Goal: Transaction & Acquisition: Purchase product/service

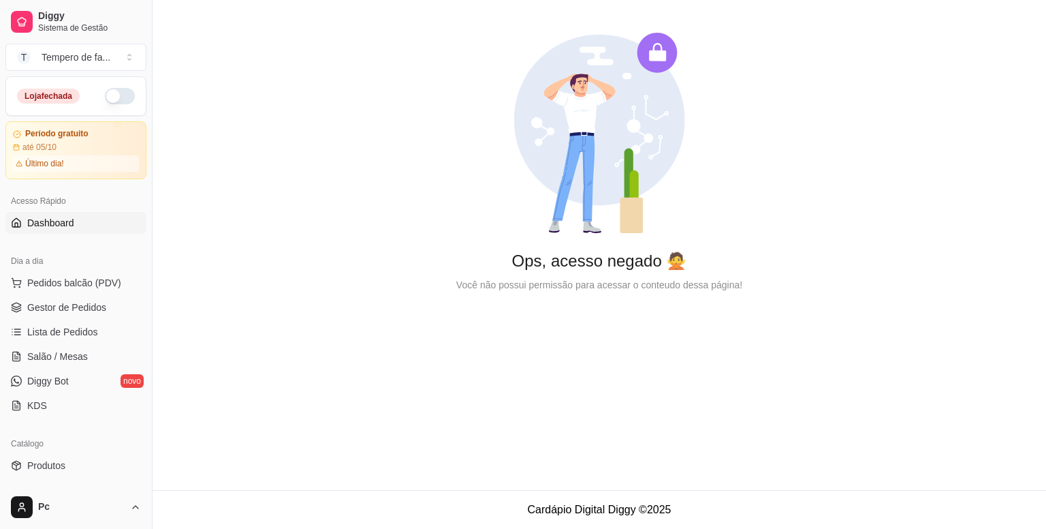
click at [105, 97] on button "button" at bounding box center [120, 96] width 30 height 16
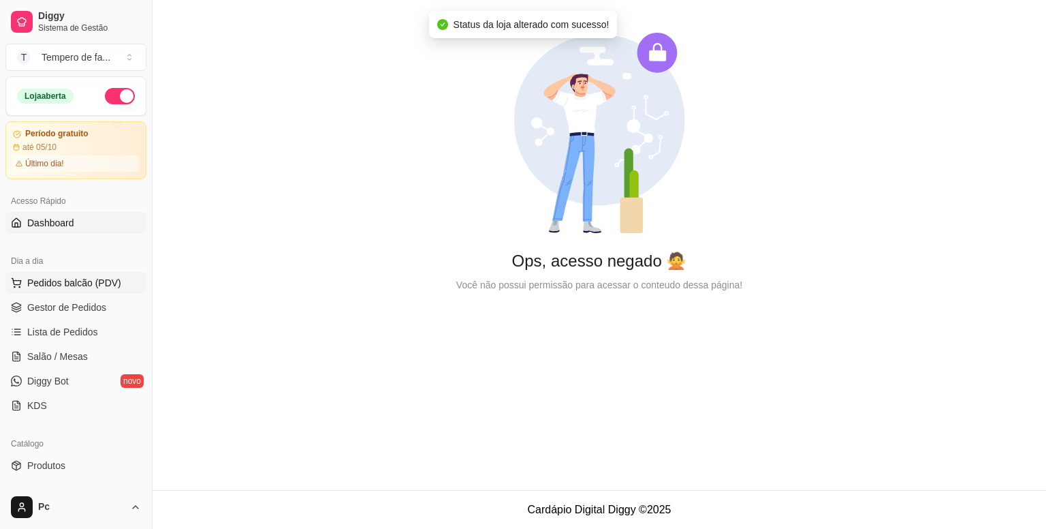
click at [57, 284] on span "Pedidos balcão (PDV)" at bounding box center [74, 283] width 94 height 14
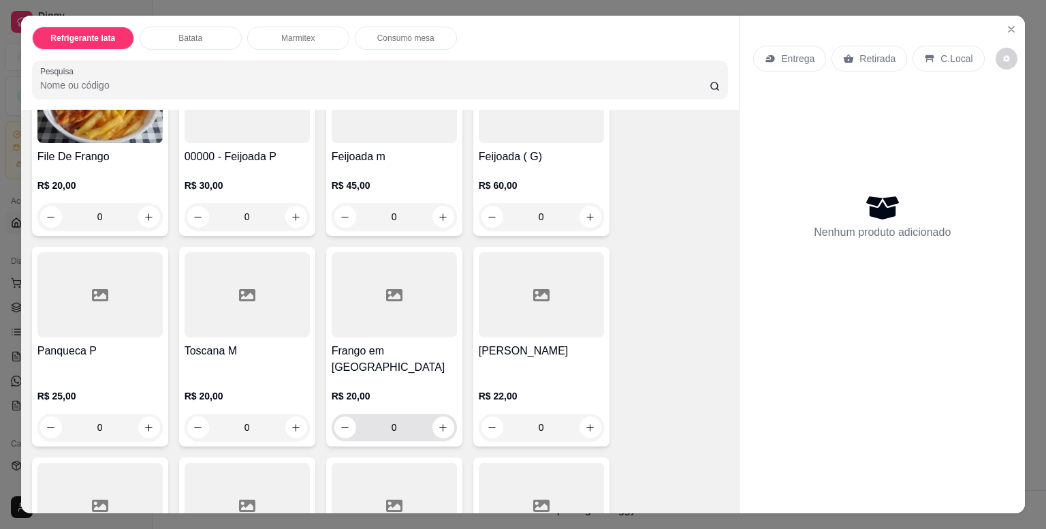
scroll to position [1567, 0]
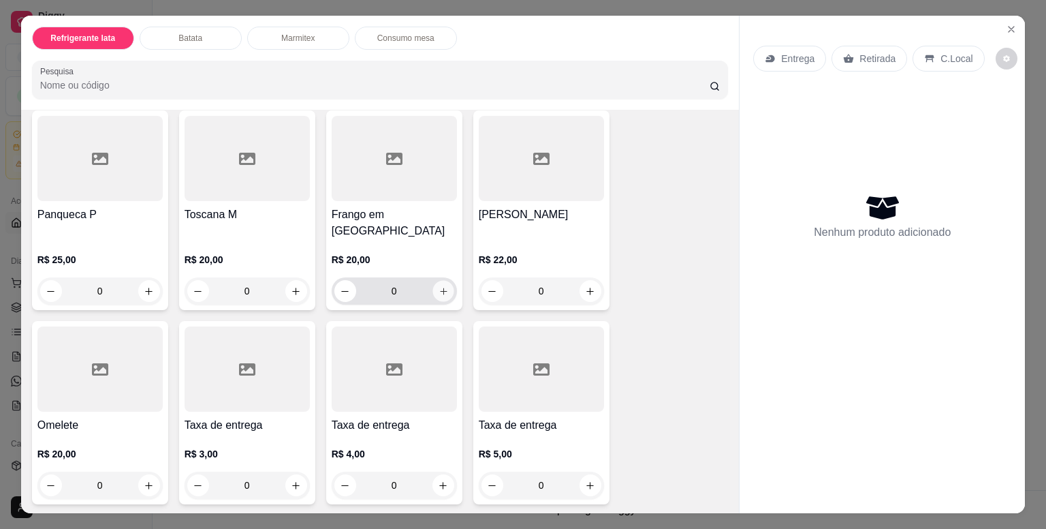
click at [438, 286] on icon "increase-product-quantity" at bounding box center [443, 291] width 10 height 10
type input "1"
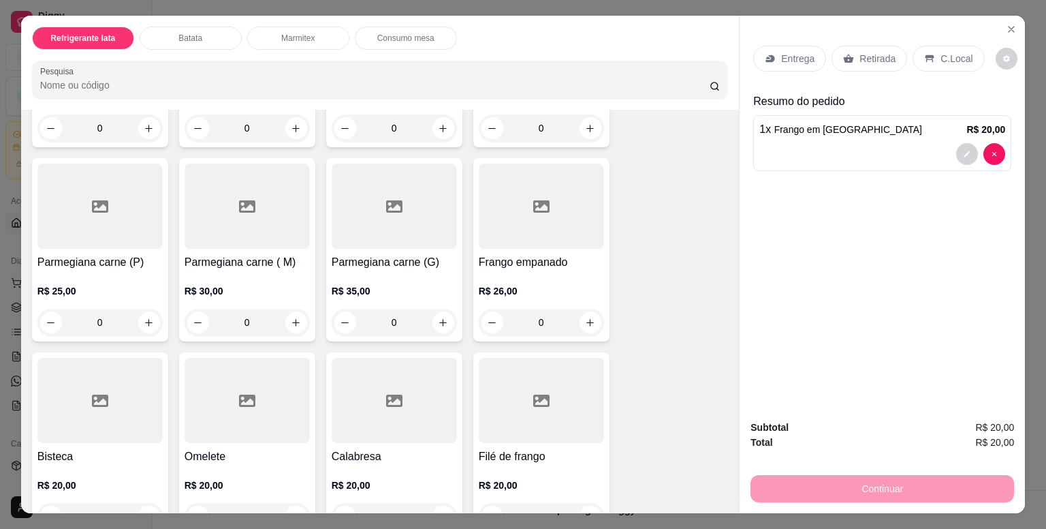
scroll to position [33, 0]
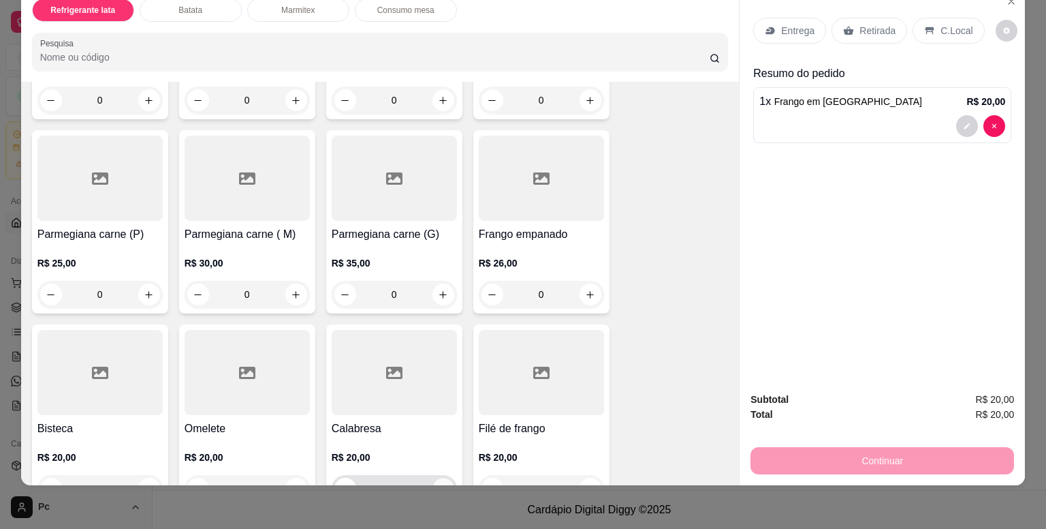
click at [440, 485] on icon "increase-product-quantity" at bounding box center [443, 488] width 7 height 7
type input "1"
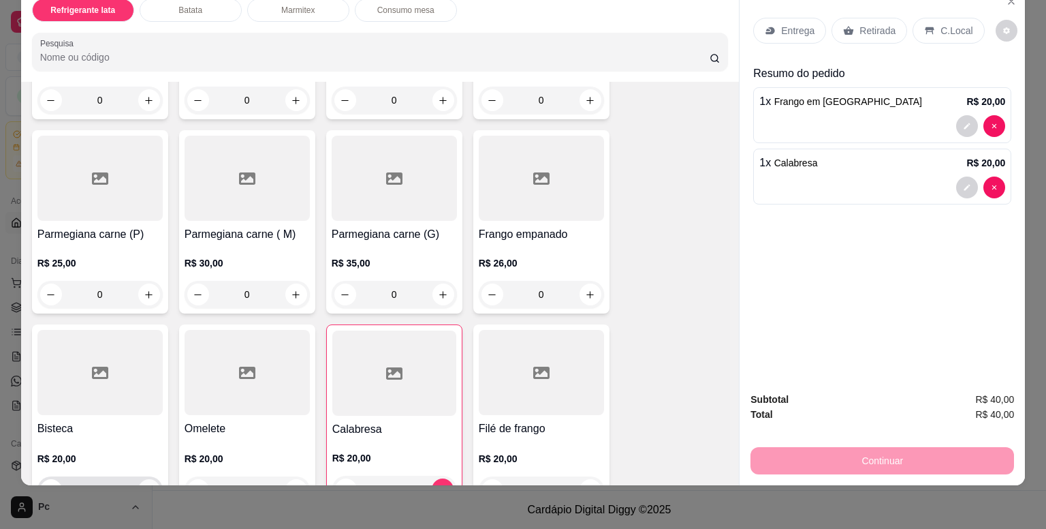
click at [144, 485] on icon "increase-product-quantity" at bounding box center [149, 490] width 10 height 10
type input "1"
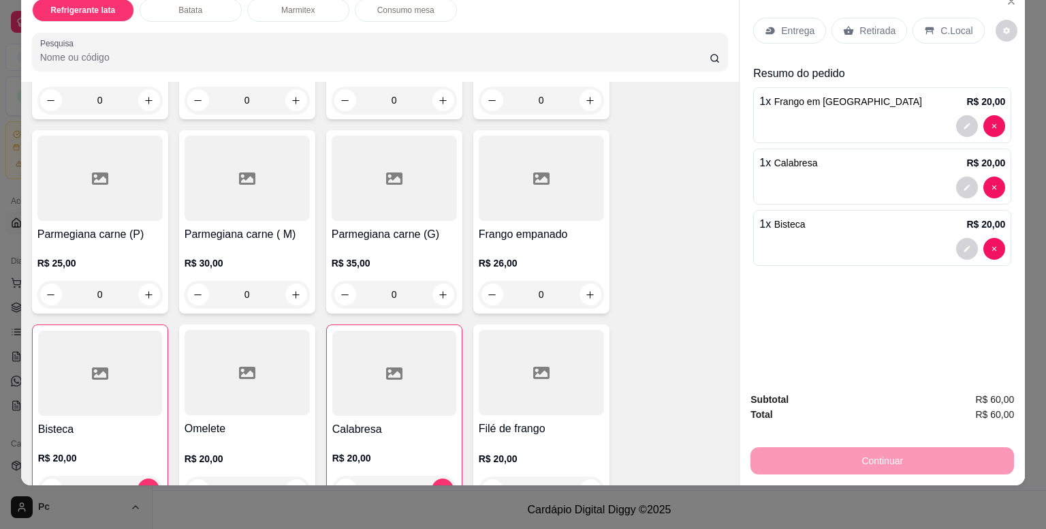
click at [787, 24] on p "Entrega" at bounding box center [797, 31] width 33 height 14
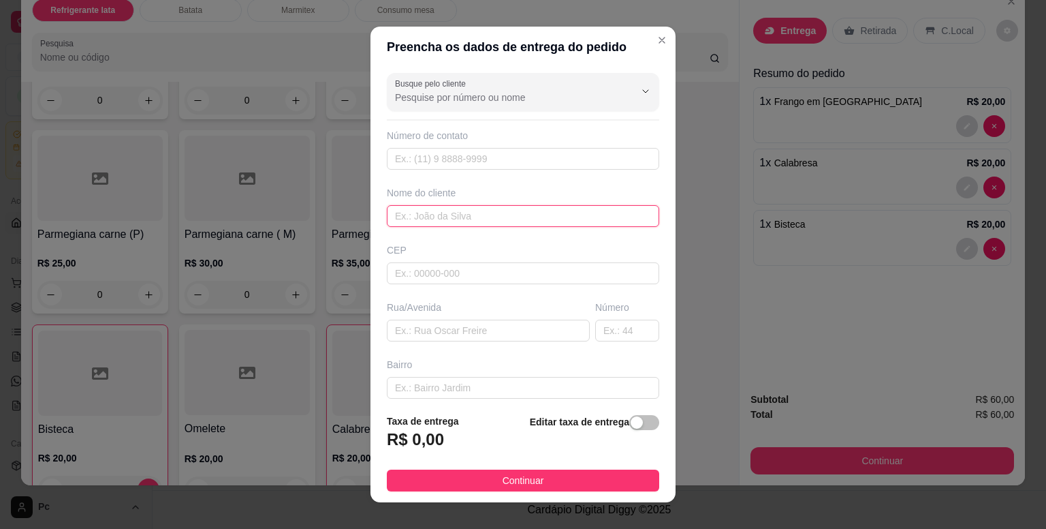
click at [432, 219] on input "text" at bounding box center [523, 216] width 272 height 22
type input "diego"
click at [629, 424] on span "button" at bounding box center [644, 422] width 30 height 15
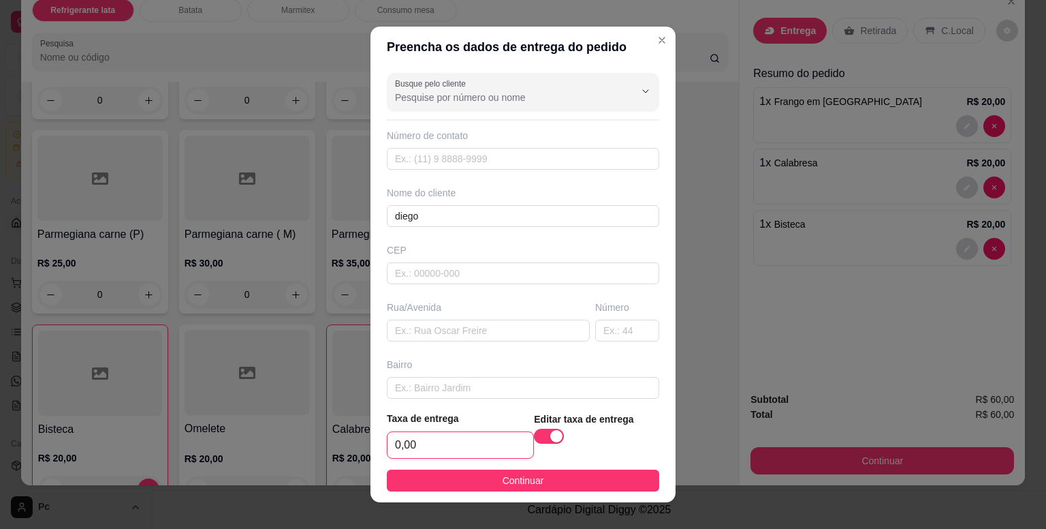
click at [463, 448] on input "0,00" at bounding box center [461, 445] width 146 height 26
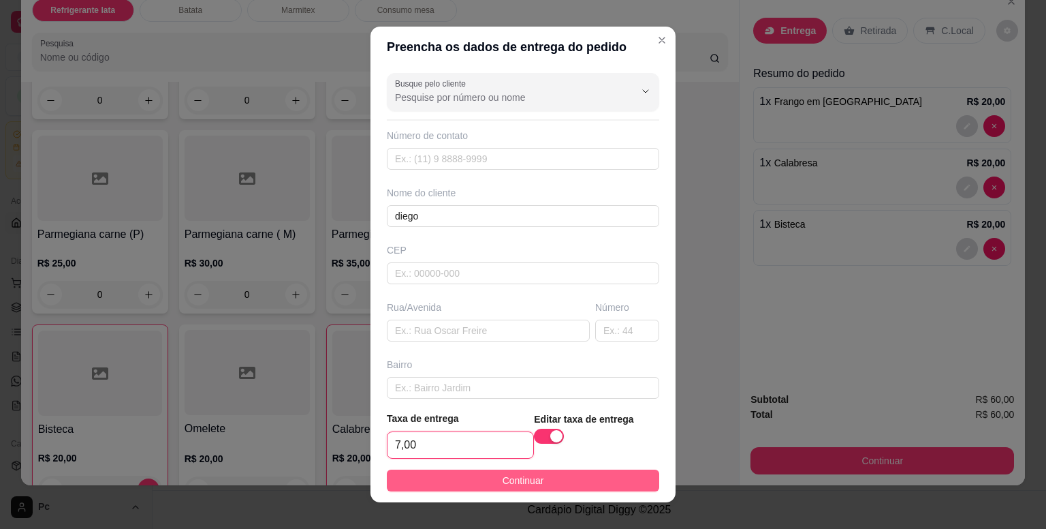
type input "7,00"
click at [521, 479] on span "Continuar" at bounding box center [524, 480] width 42 height 15
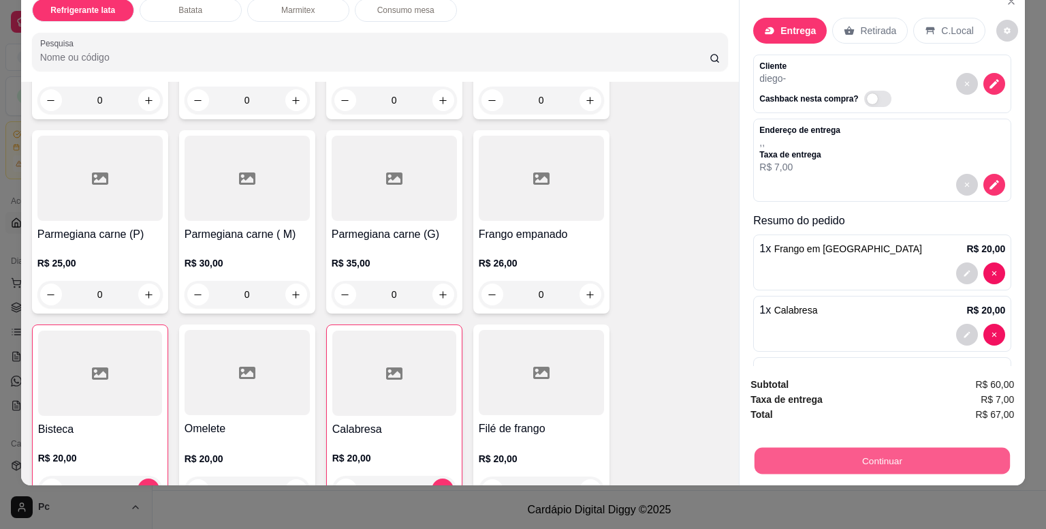
click at [845, 452] on button "Continuar" at bounding box center [882, 460] width 255 height 27
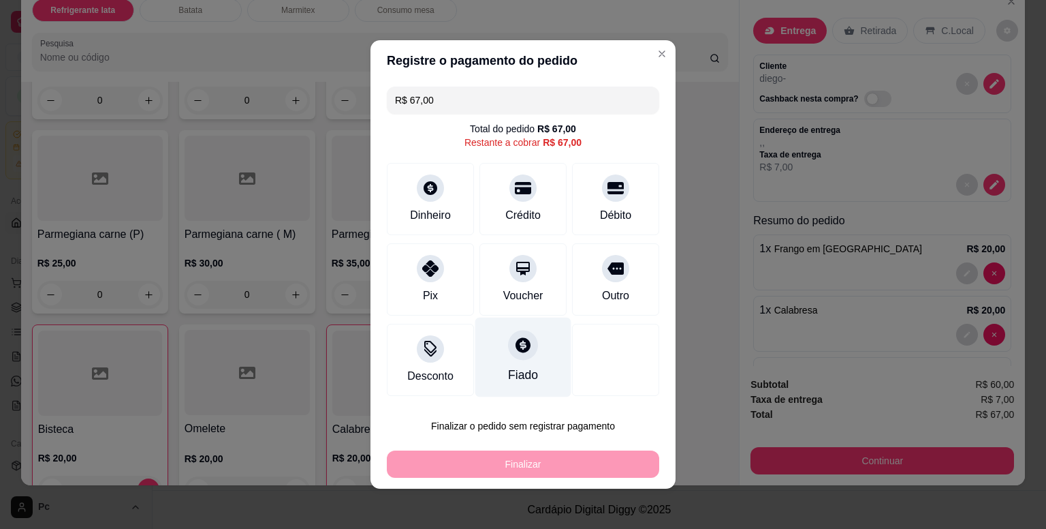
click at [512, 360] on div at bounding box center [523, 345] width 30 height 30
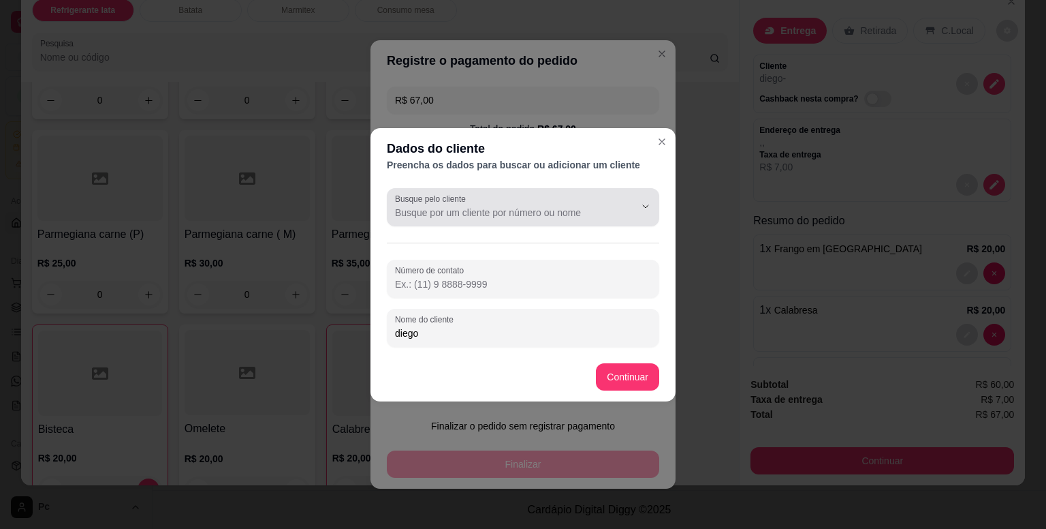
click at [486, 224] on div "Busque pelo cliente" at bounding box center [523, 207] width 272 height 38
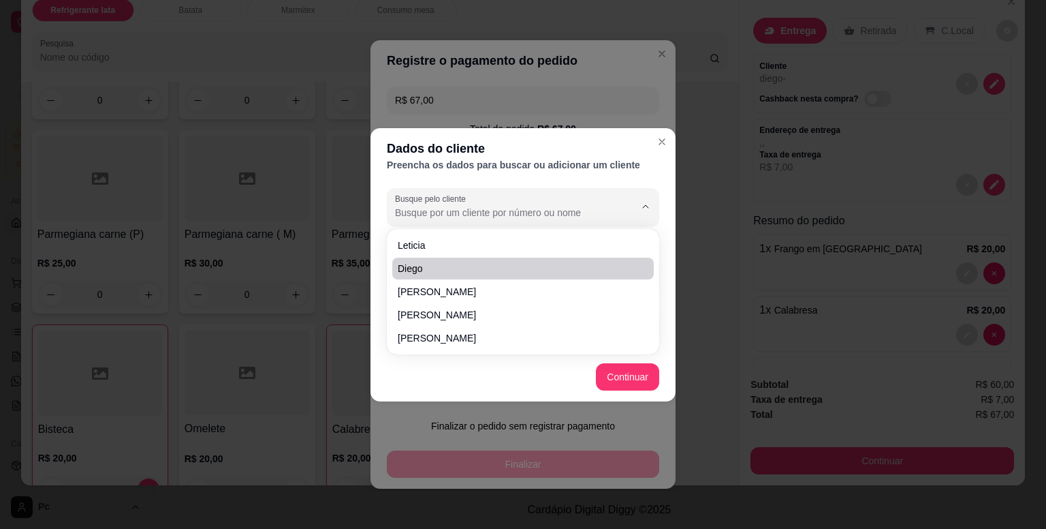
click at [468, 275] on li "diego" at bounding box center [523, 269] width 262 height 22
type input "diego"
type input "[PHONE_NUMBER]"
type input "diego"
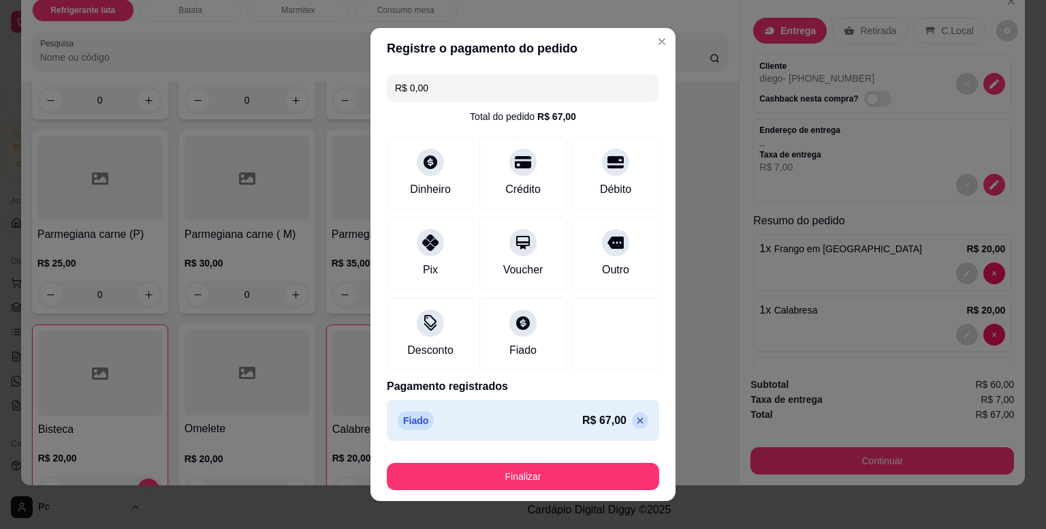
type input "R$ 0,00"
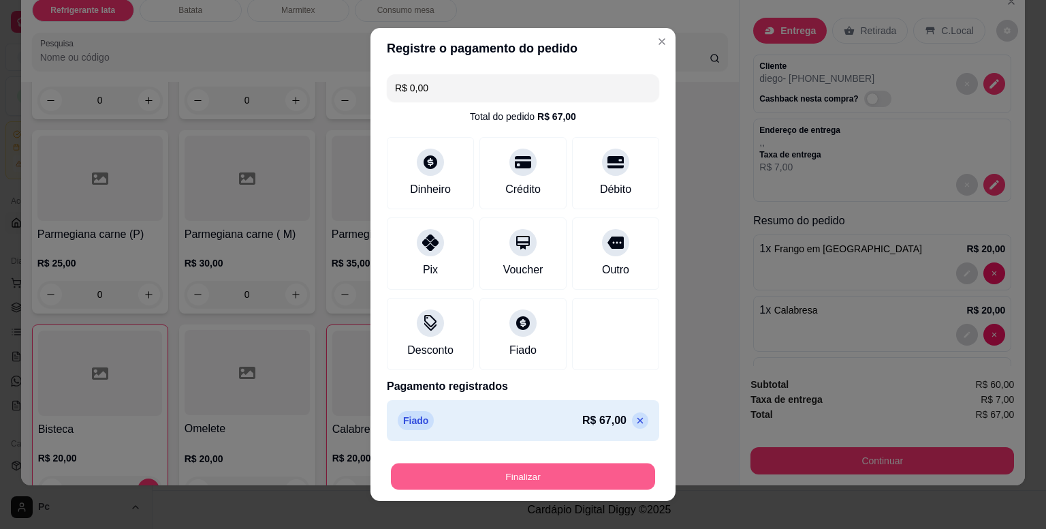
click at [591, 476] on button "Finalizar" at bounding box center [523, 476] width 264 height 27
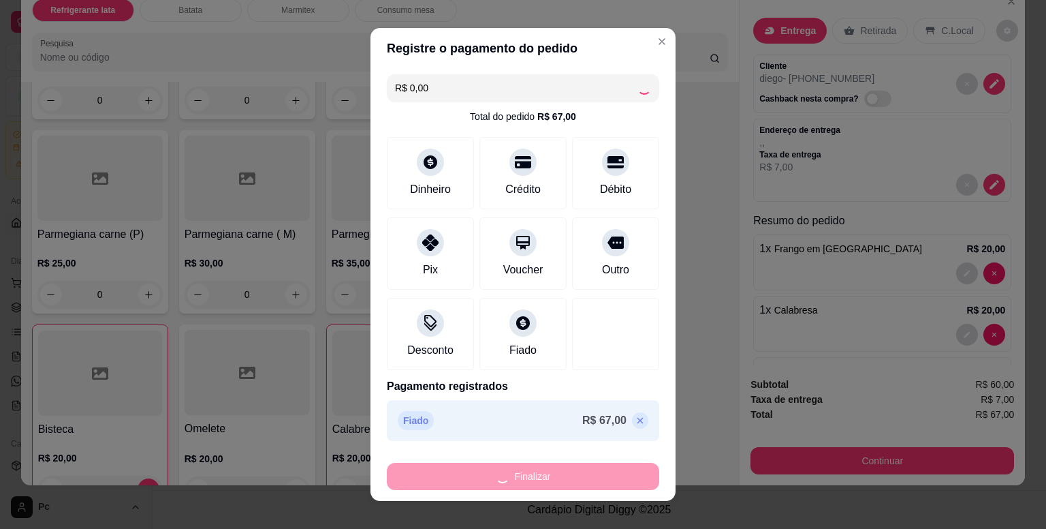
type input "0"
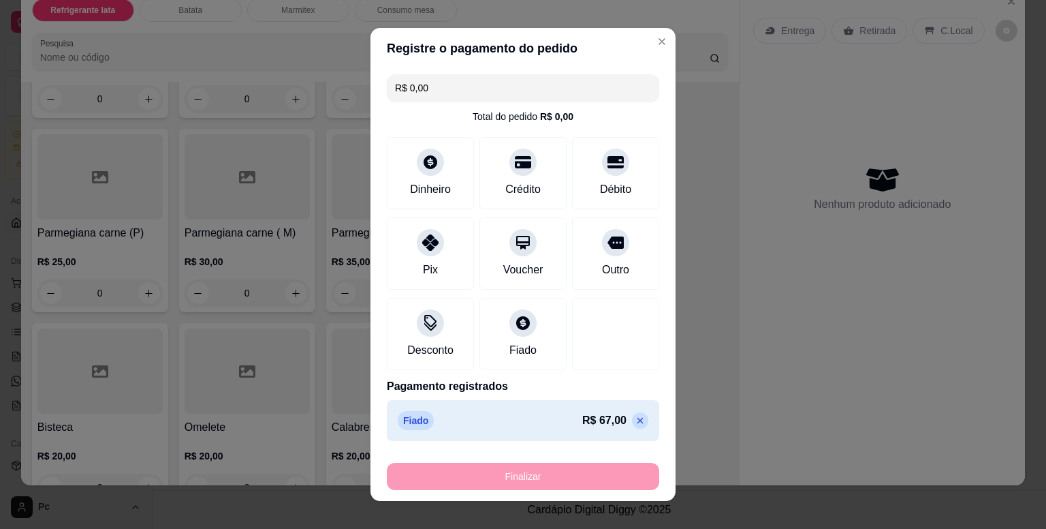
type input "-R$ 67,00"
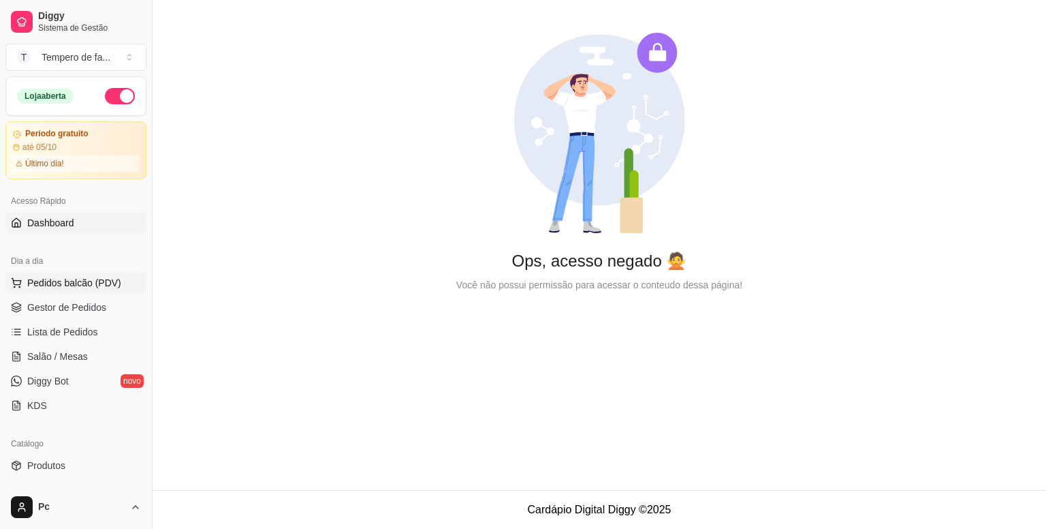
click at [76, 281] on span "Pedidos balcão (PDV)" at bounding box center [74, 283] width 94 height 14
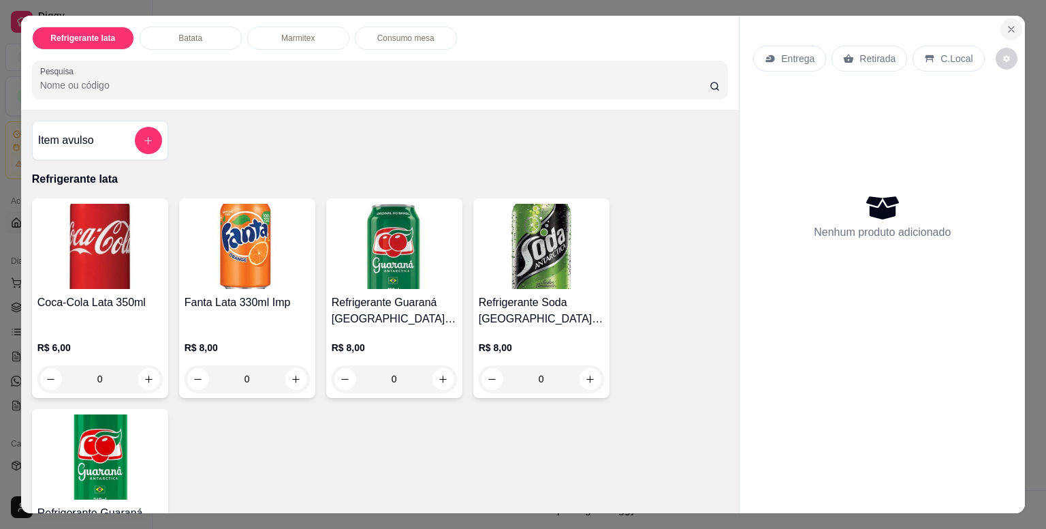
click at [1008, 26] on icon "Close" at bounding box center [1011, 29] width 11 height 11
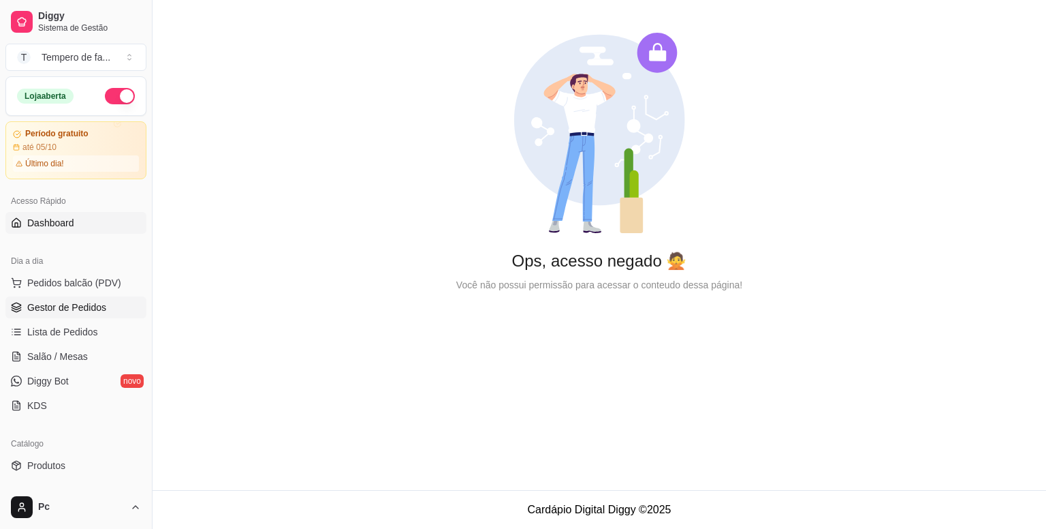
click at [65, 308] on span "Gestor de Pedidos" at bounding box center [66, 307] width 79 height 14
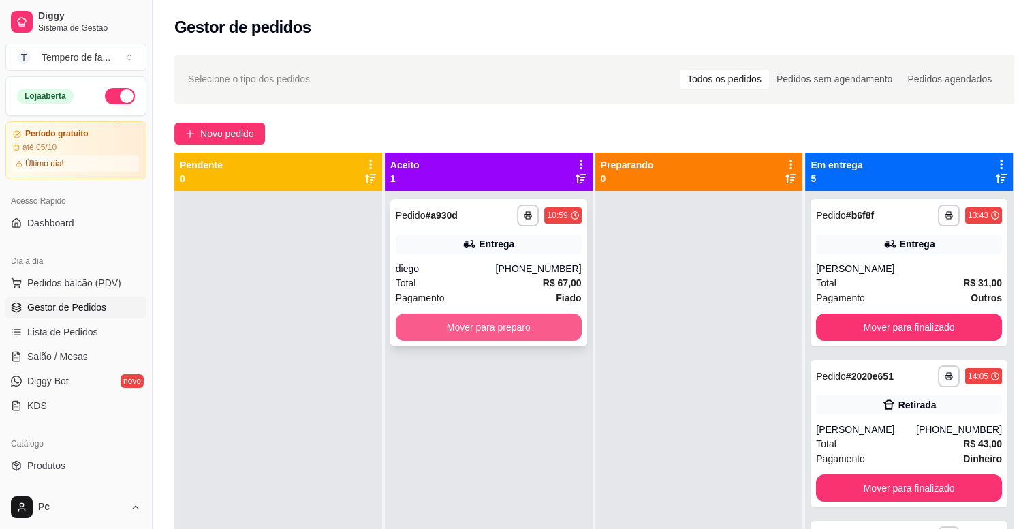
click at [572, 330] on button "Mover para preparo" at bounding box center [489, 326] width 186 height 27
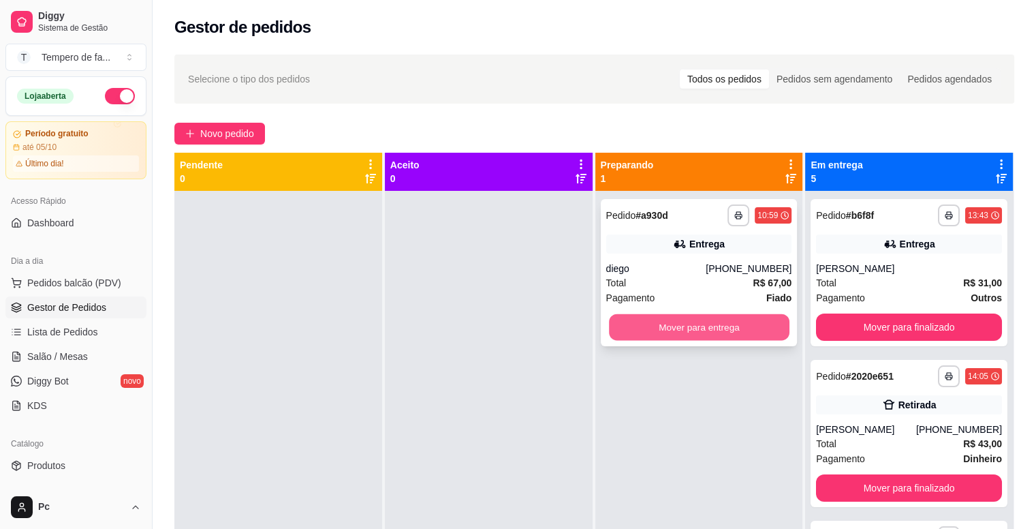
click at [755, 333] on button "Mover para entrega" at bounding box center [699, 327] width 181 height 27
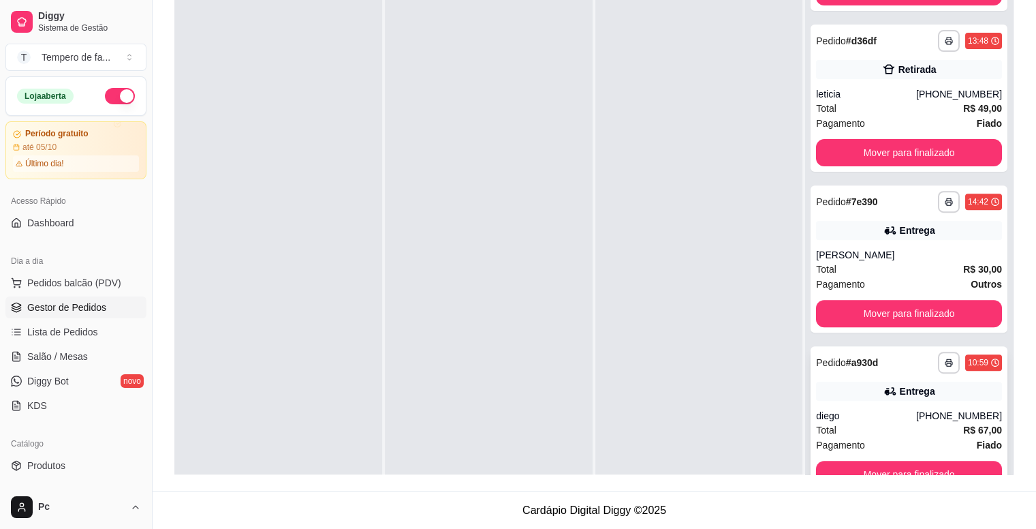
scroll to position [38, 0]
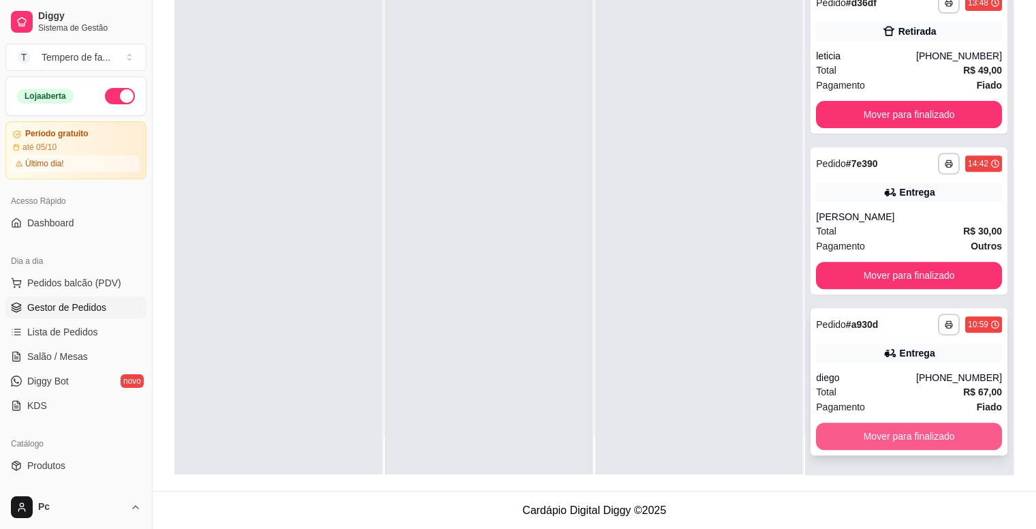
click at [945, 437] on button "Mover para finalizado" at bounding box center [909, 435] width 186 height 27
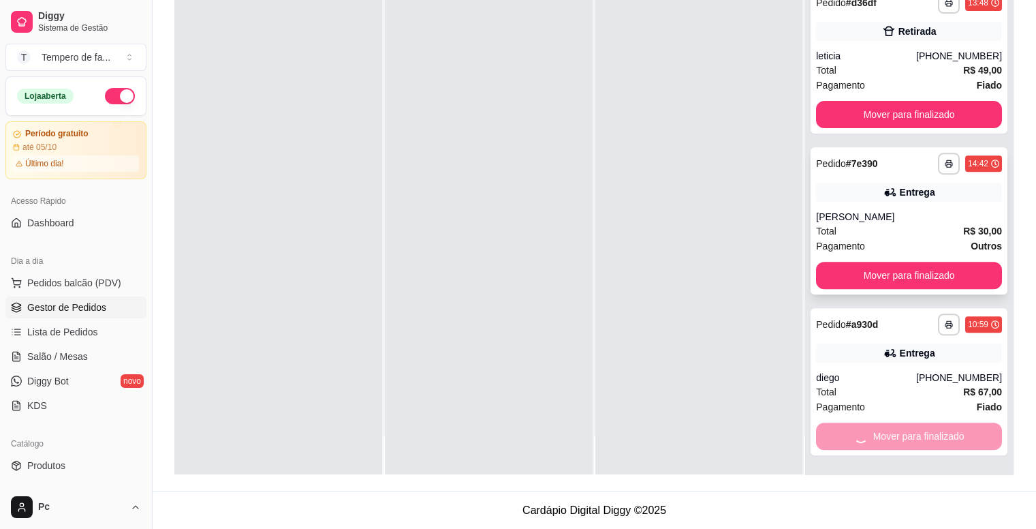
scroll to position [289, 0]
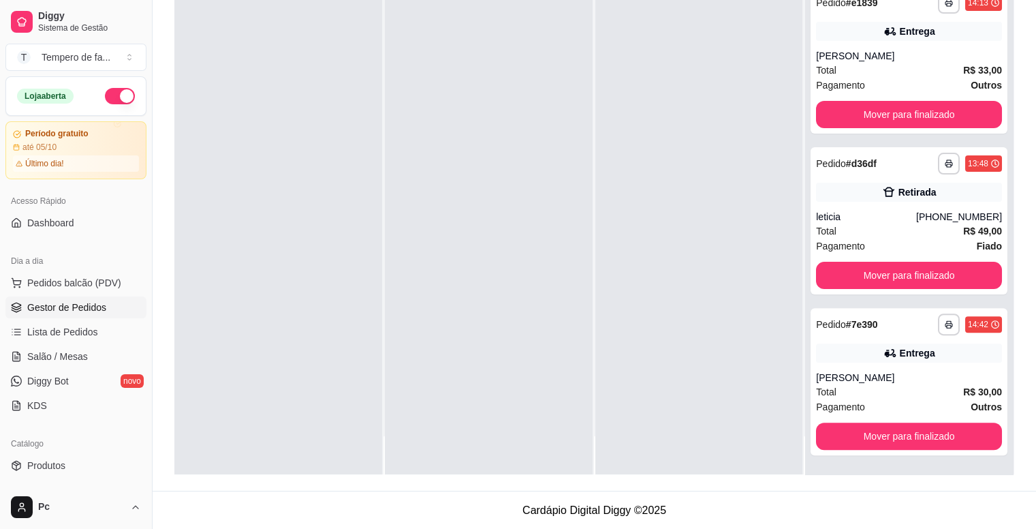
click at [653, 319] on div at bounding box center [699, 210] width 208 height 529
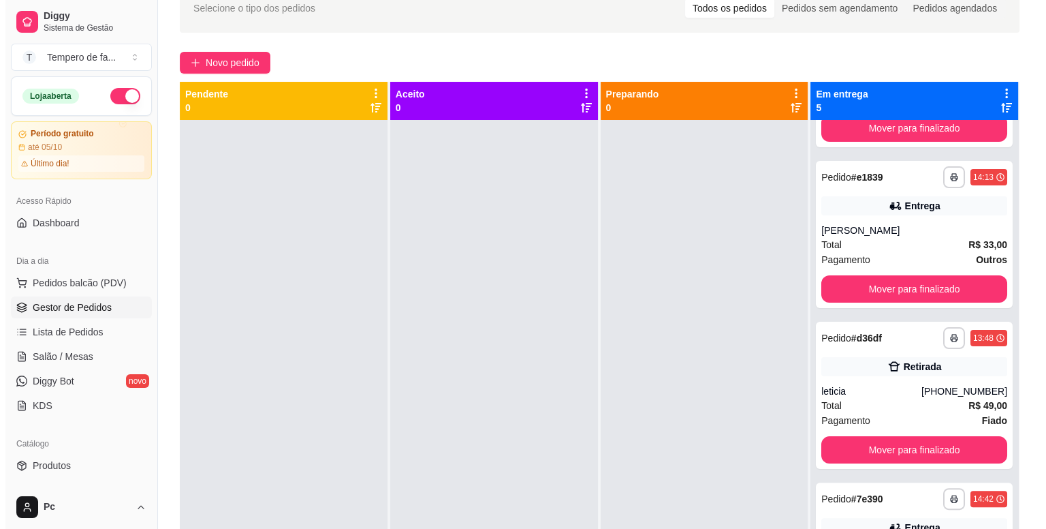
scroll to position [0, 0]
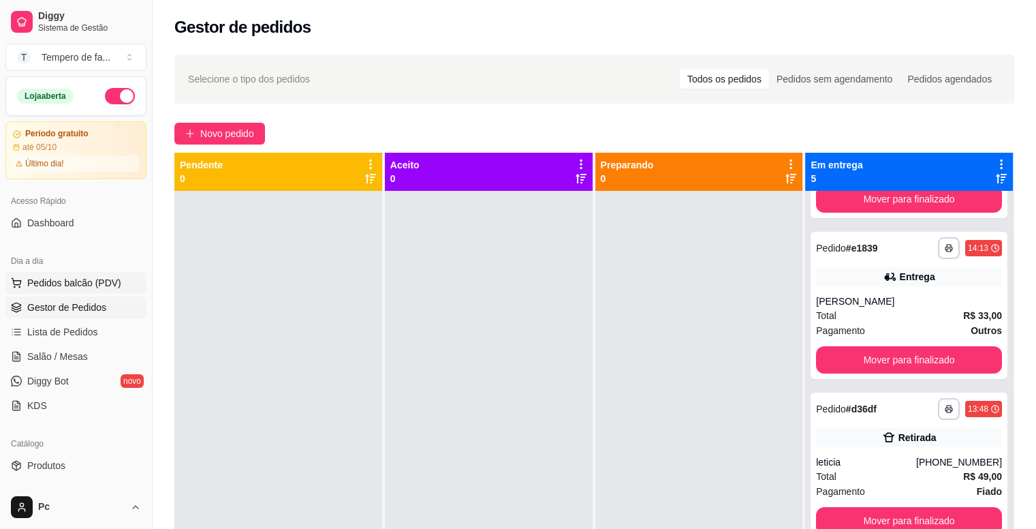
click at [52, 283] on span "Pedidos balcão (PDV)" at bounding box center [74, 283] width 94 height 14
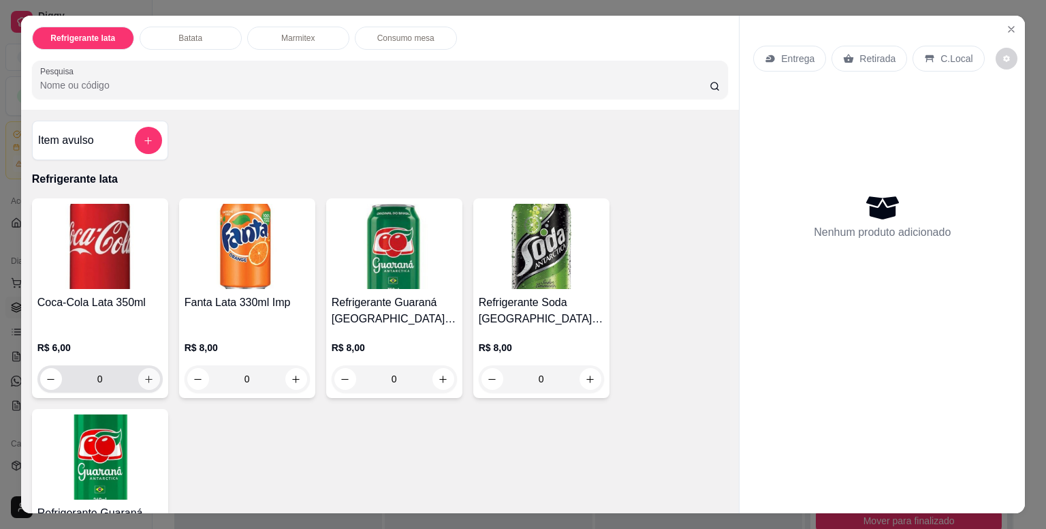
click at [144, 374] on icon "increase-product-quantity" at bounding box center [149, 379] width 10 height 10
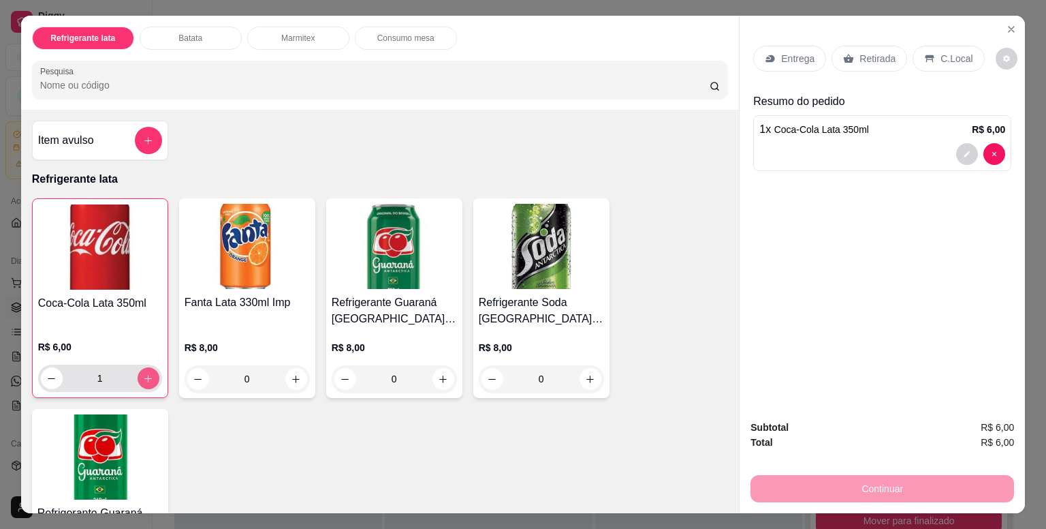
type input "1"
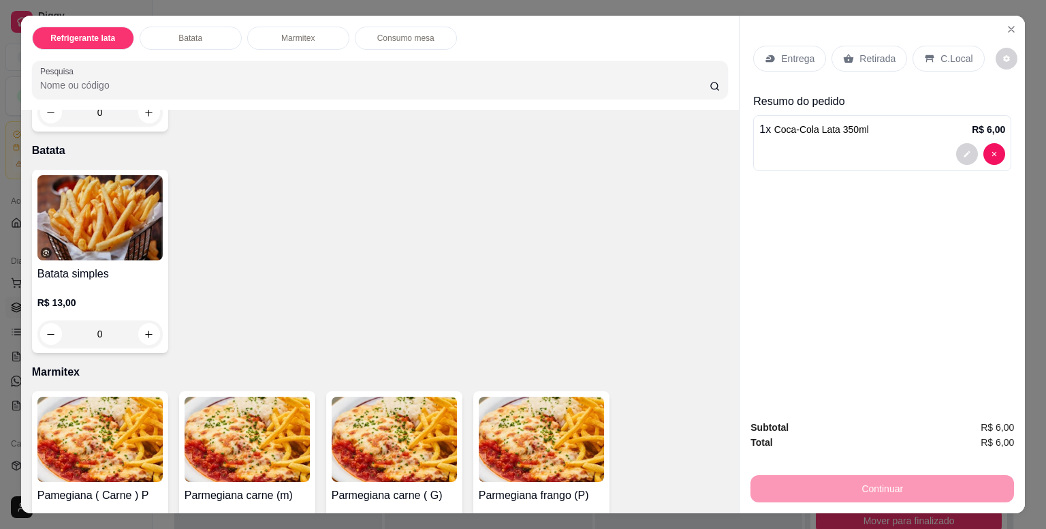
scroll to position [886, 0]
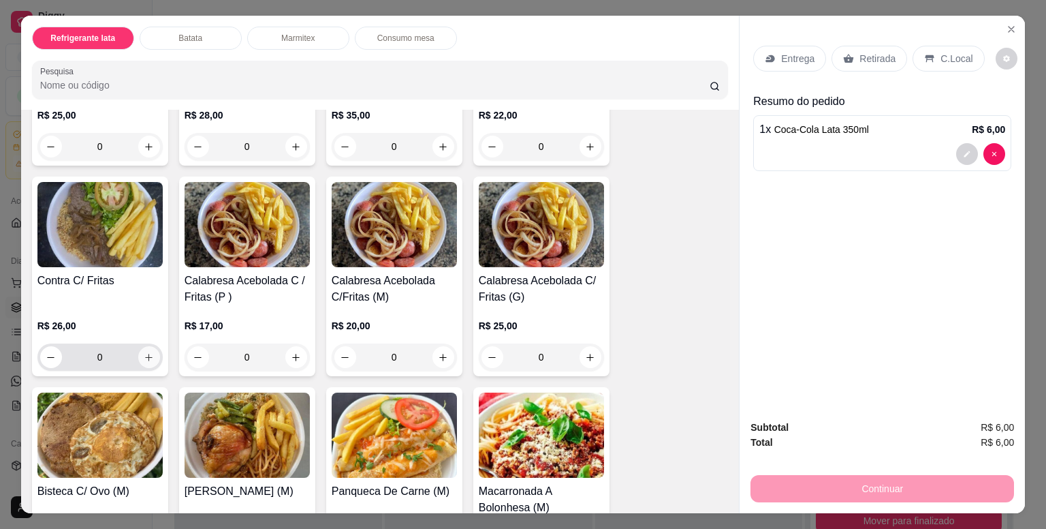
click at [142, 357] on button "increase-product-quantity" at bounding box center [149, 357] width 22 height 22
type input "1"
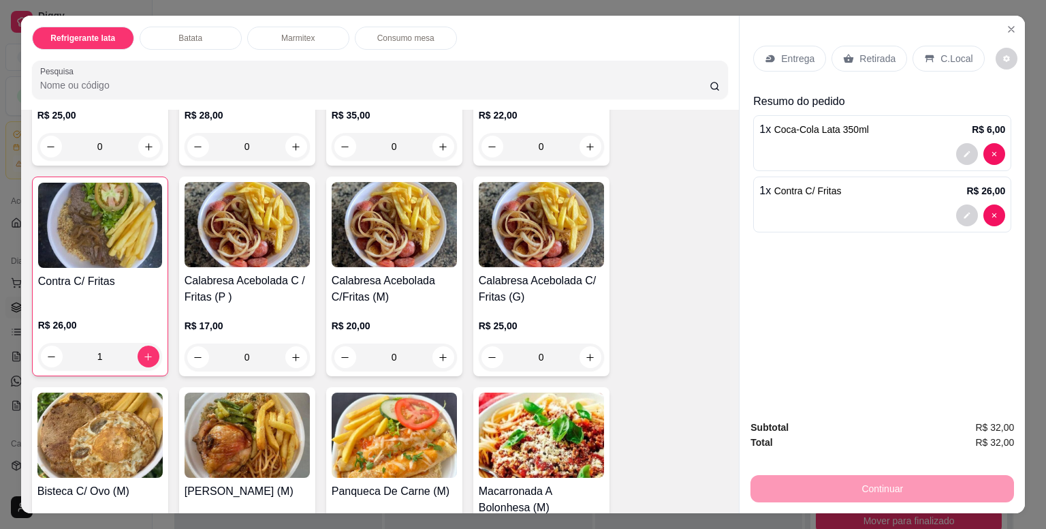
click at [766, 55] on icon at bounding box center [770, 58] width 9 height 7
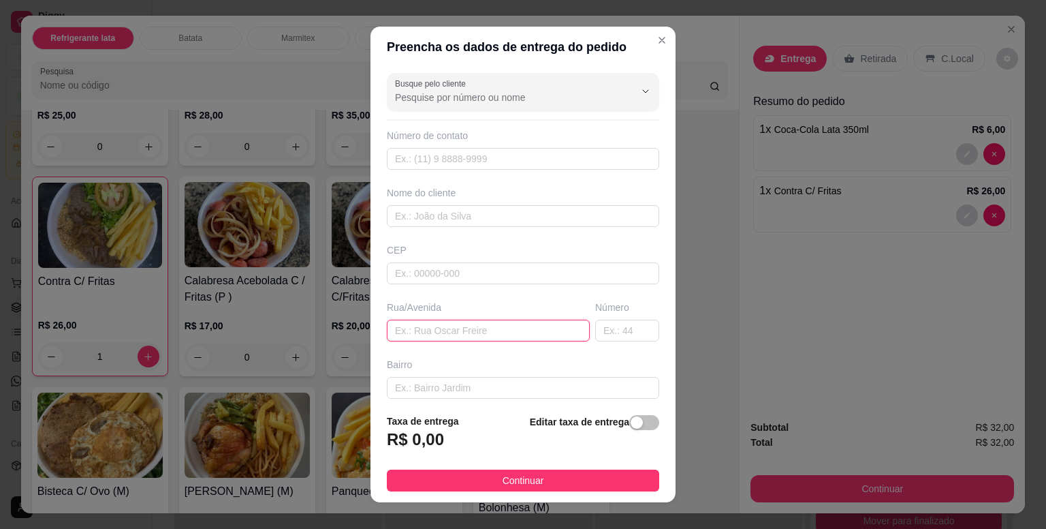
click at [427, 337] on input "text" at bounding box center [488, 330] width 203 height 22
paste input "R. [PERSON_NAME], 259"
click at [512, 326] on input "R. [PERSON_NAME], 259" at bounding box center [488, 330] width 203 height 22
type input "R. [PERSON_NAME],"
click at [595, 328] on input "text" at bounding box center [627, 330] width 64 height 22
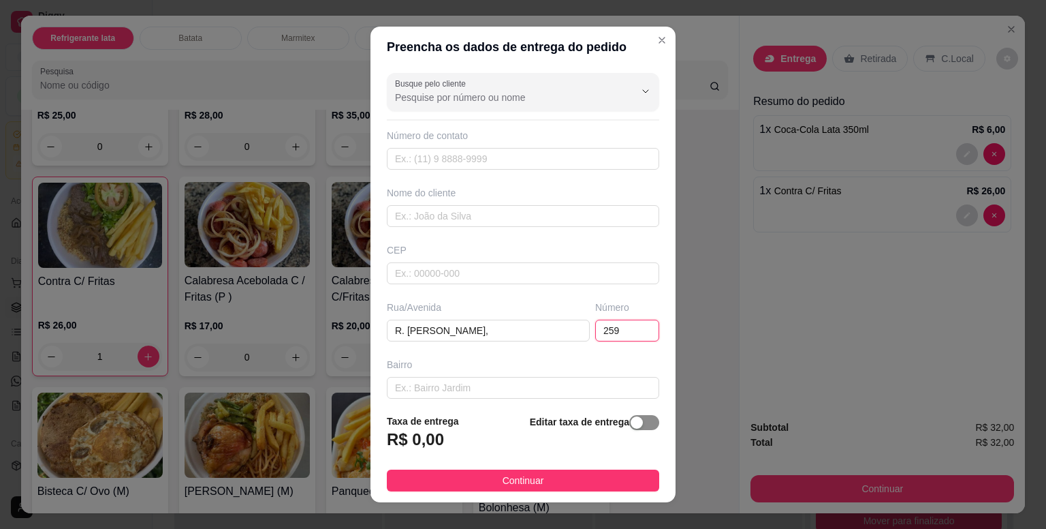
type input "259"
click at [629, 430] on span "button" at bounding box center [644, 422] width 30 height 15
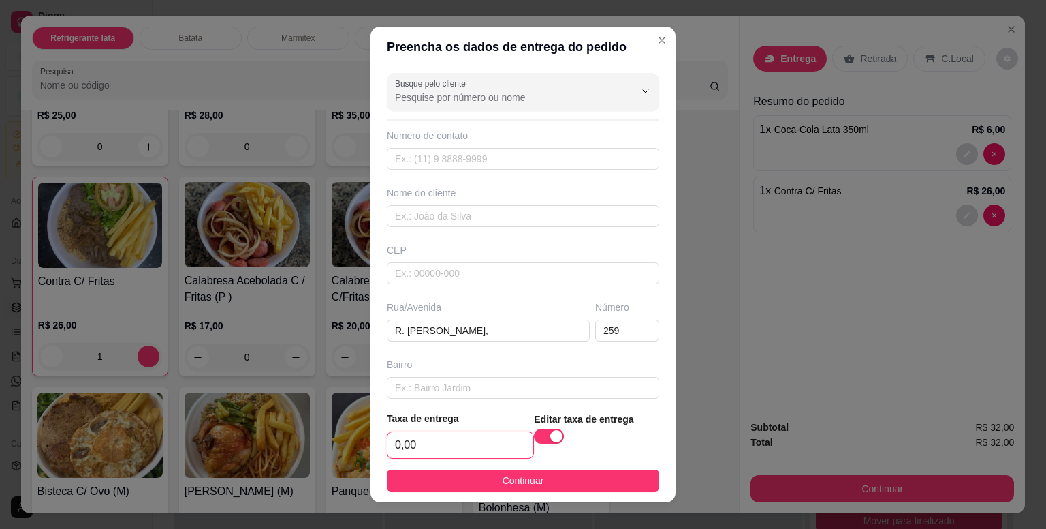
click at [466, 442] on input "0,00" at bounding box center [461, 445] width 146 height 26
type input "5,00"
click at [424, 213] on input "text" at bounding box center [523, 216] width 272 height 22
click at [457, 213] on input "text" at bounding box center [523, 216] width 272 height 22
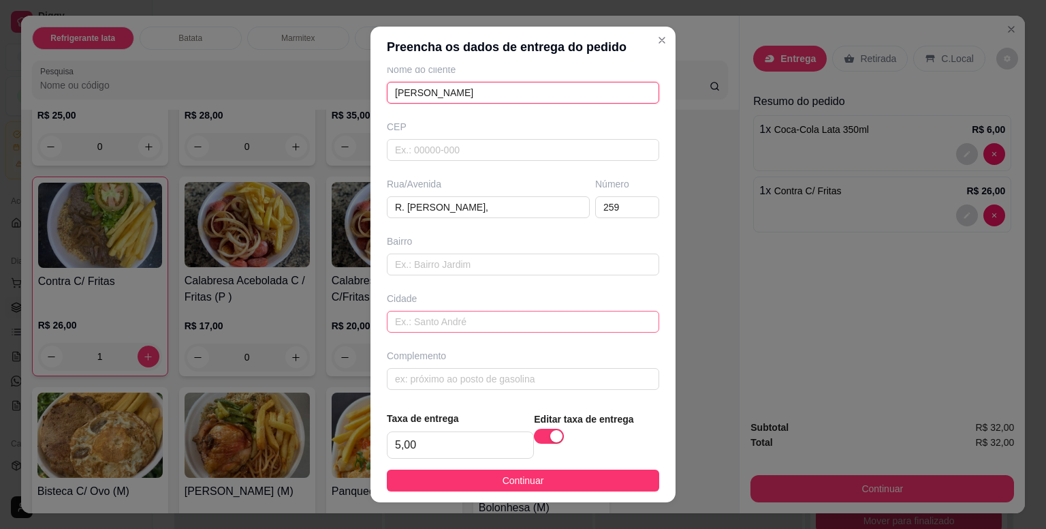
scroll to position [17, 0]
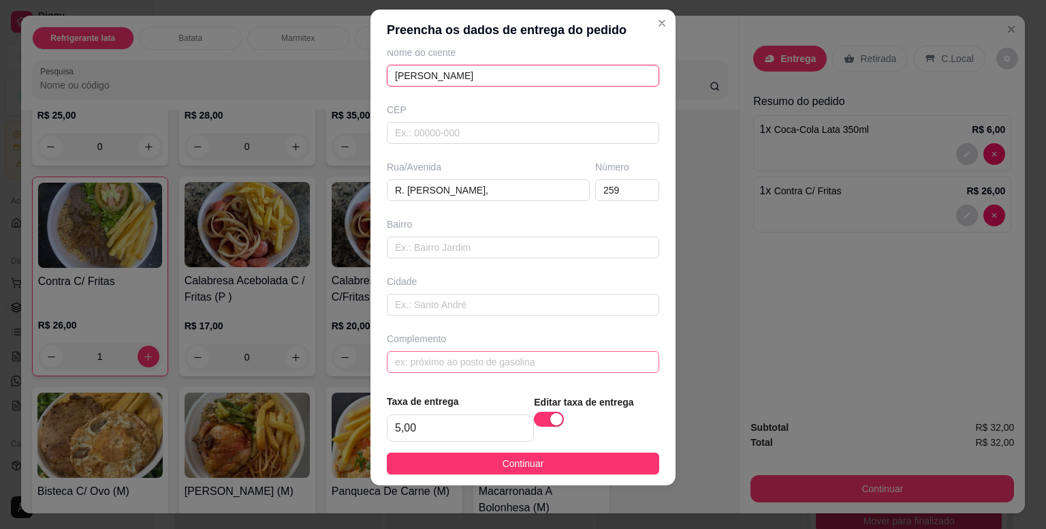
type input "[PERSON_NAME]"
click at [437, 361] on input "text" at bounding box center [523, 362] width 272 height 22
type input "ifood]]"
click at [576, 462] on button "Continuar" at bounding box center [523, 463] width 272 height 22
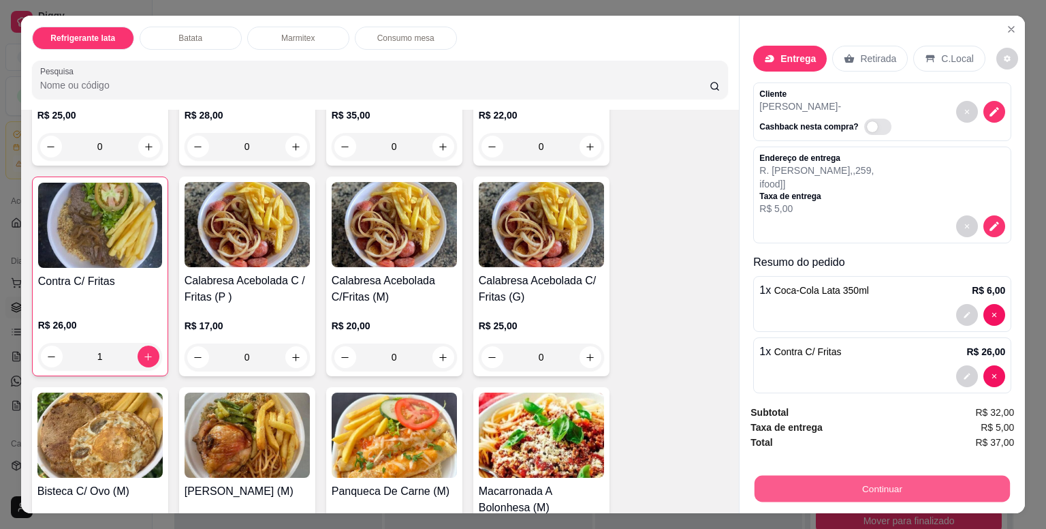
click at [872, 480] on button "Continuar" at bounding box center [882, 488] width 255 height 27
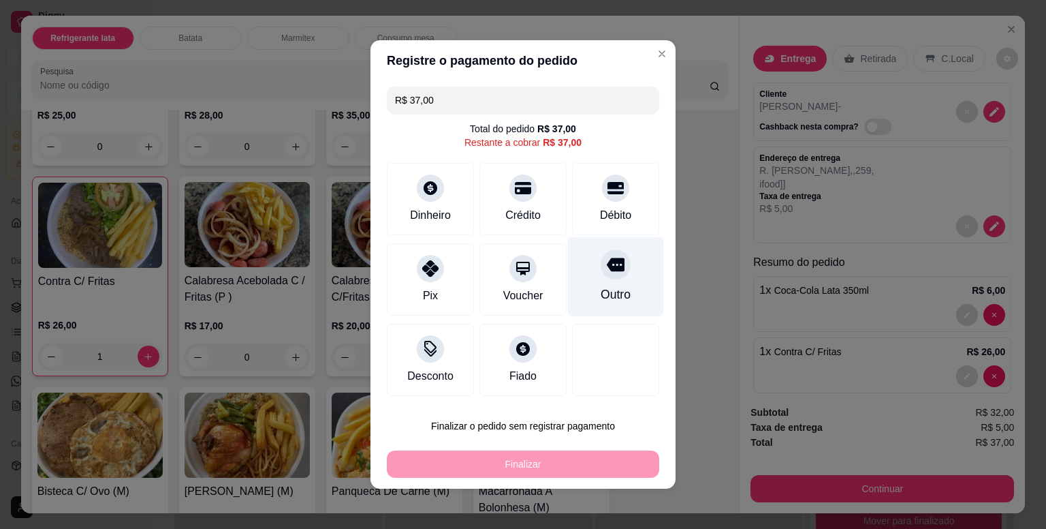
click at [606, 284] on div "Outro" at bounding box center [616, 277] width 96 height 80
type input "R$ 0,00"
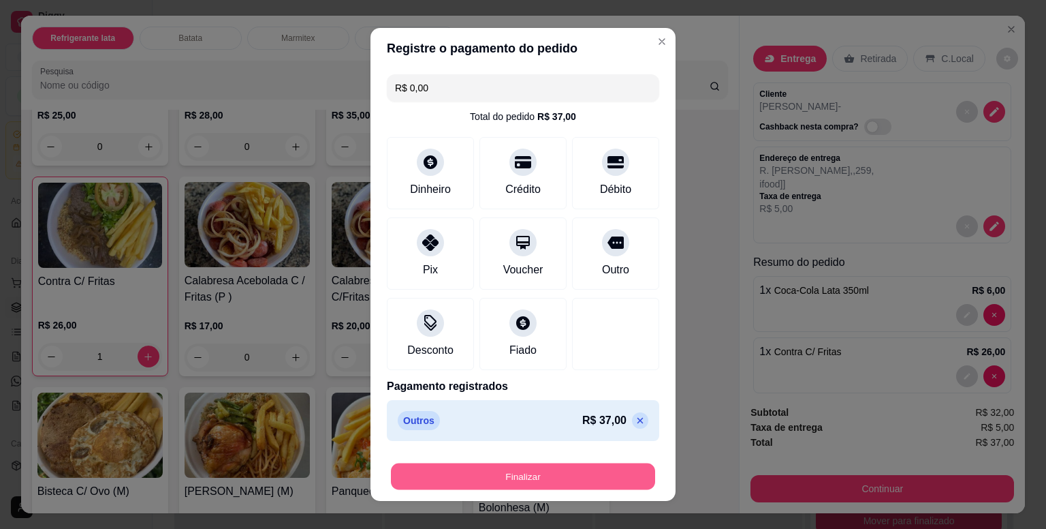
click at [583, 475] on button "Finalizar" at bounding box center [523, 476] width 264 height 27
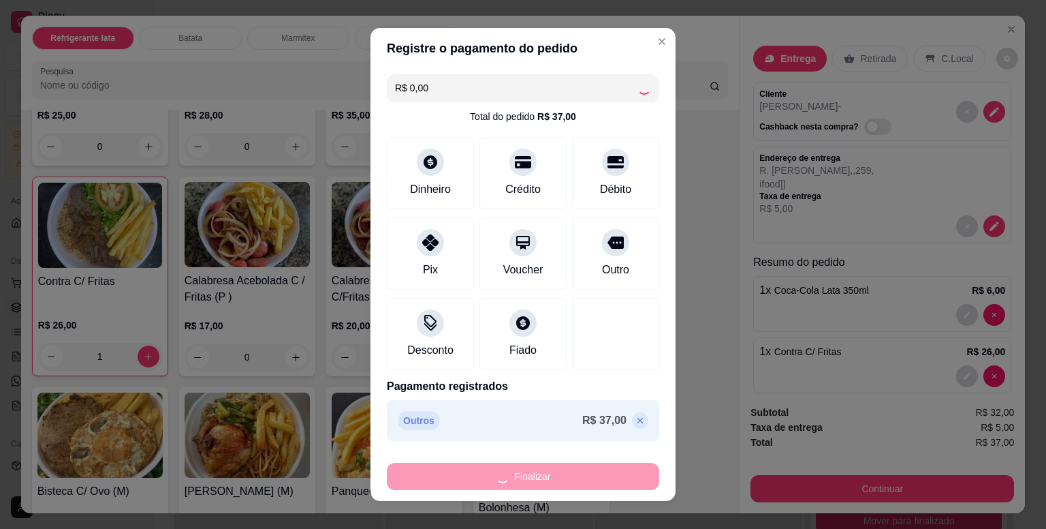
type input "0"
type input "-R$ 37,00"
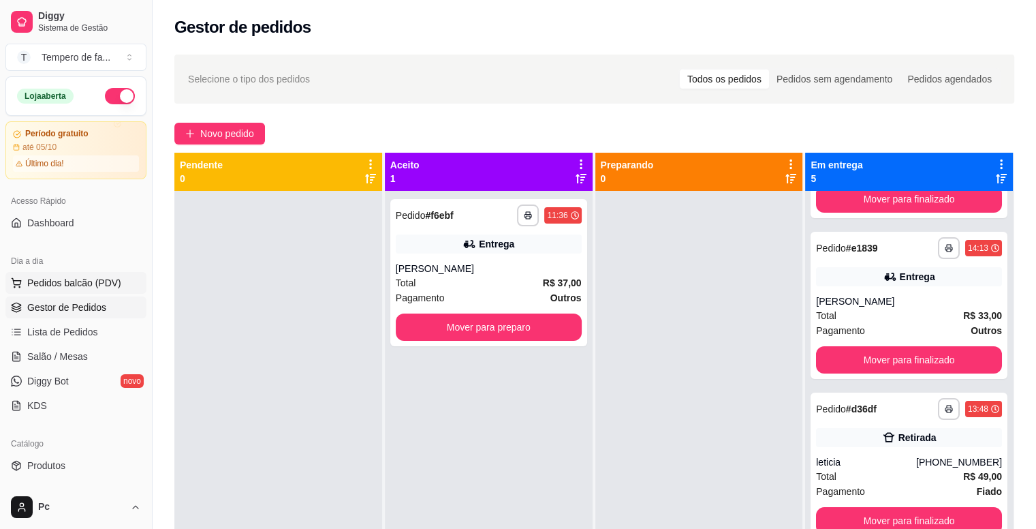
click at [76, 281] on span "Pedidos balcão (PDV)" at bounding box center [74, 283] width 94 height 14
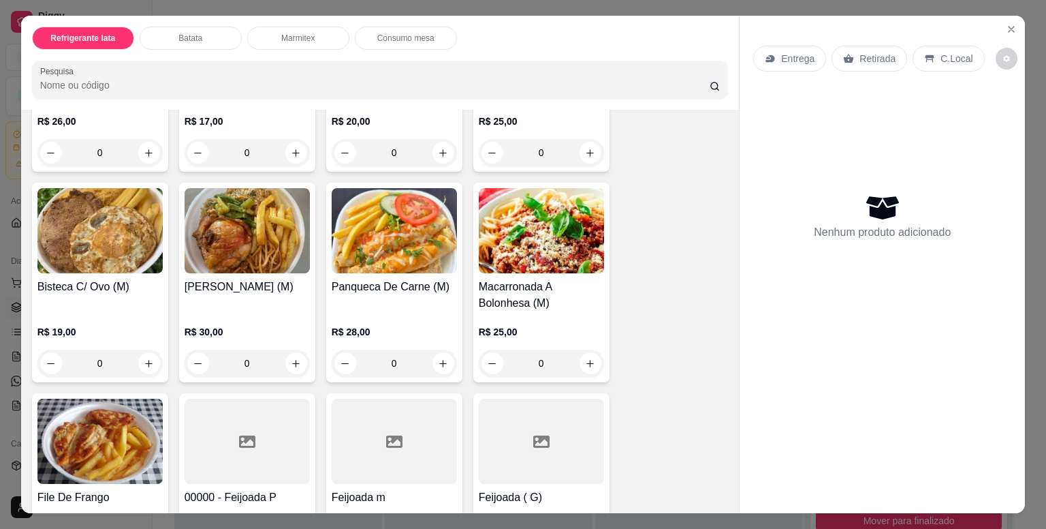
scroll to position [1226, 0]
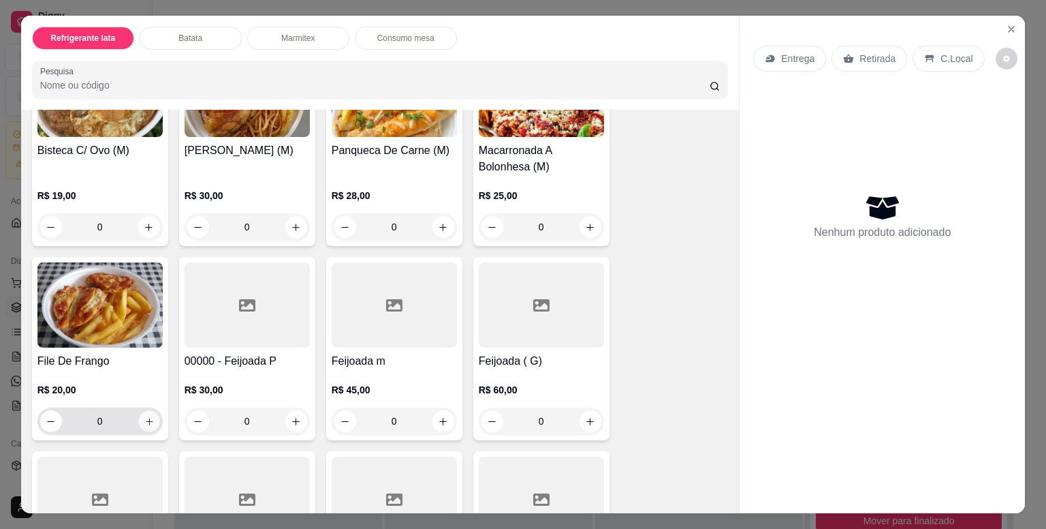
click at [146, 417] on icon "increase-product-quantity" at bounding box center [149, 421] width 10 height 10
type input "1"
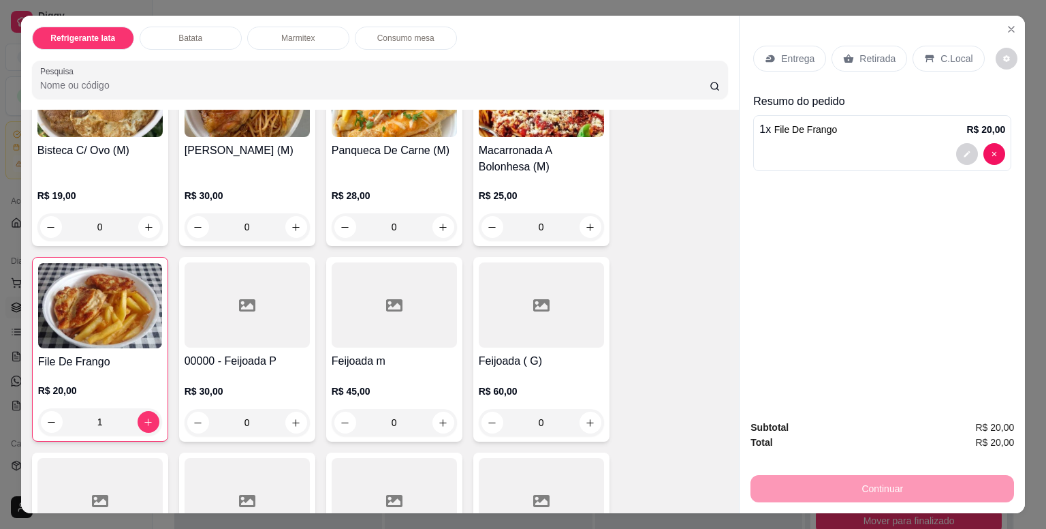
click at [781, 57] on p "Entrega" at bounding box center [797, 59] width 33 height 14
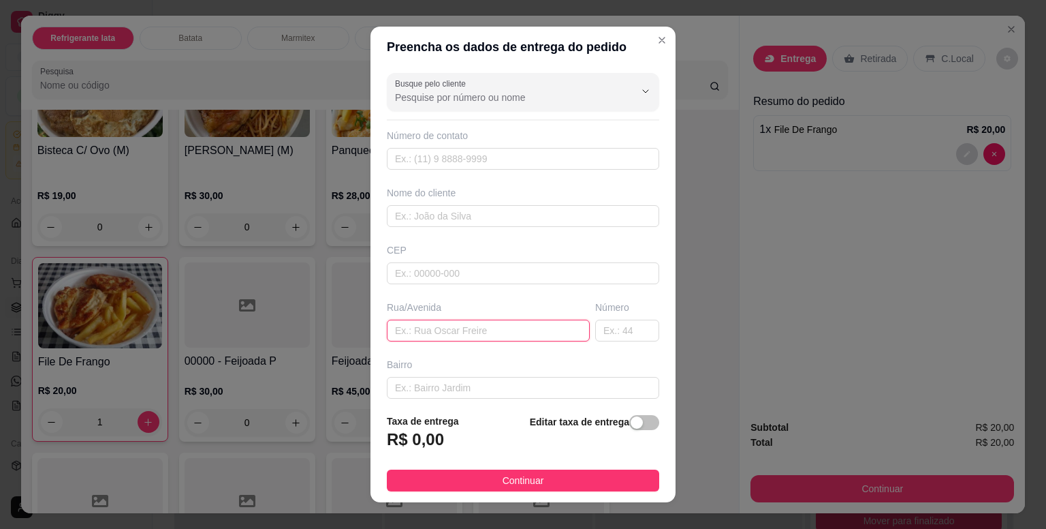
paste input "R. [GEOGRAPHIC_DATA], 283"
click at [534, 324] on input "R. [GEOGRAPHIC_DATA], 283" at bounding box center [488, 330] width 203 height 22
type input "R. [GEOGRAPHIC_DATA],"
click at [595, 327] on input "text" at bounding box center [627, 330] width 64 height 22
type input "283"
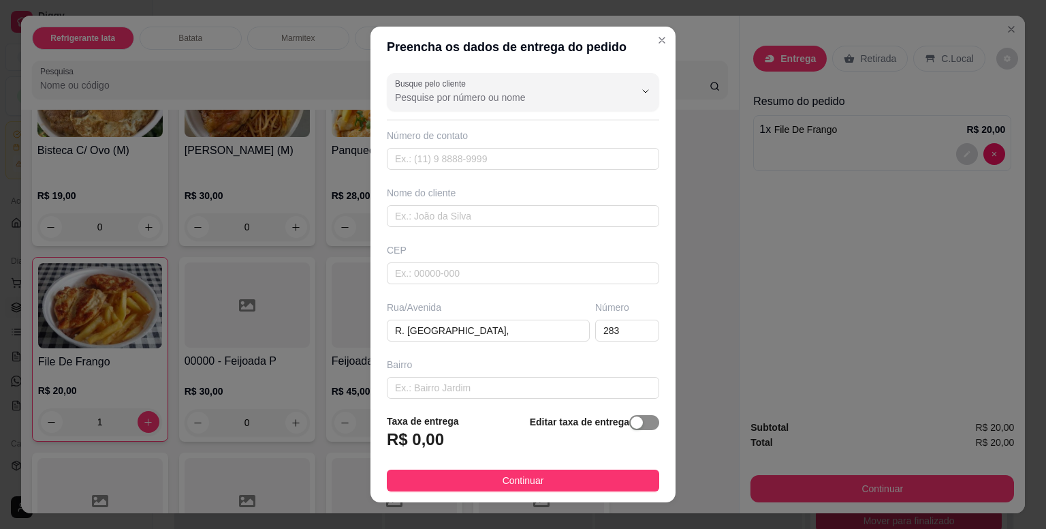
click at [631, 420] on div "button" at bounding box center [637, 422] width 12 height 12
click at [429, 450] on input "0,00" at bounding box center [461, 445] width 146 height 26
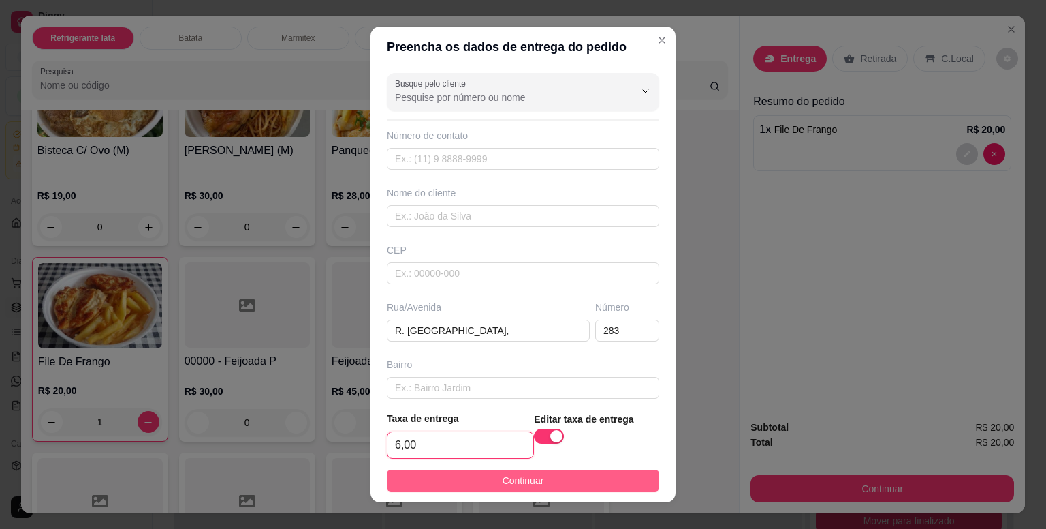
type input "6,00"
click at [428, 480] on button "Continuar" at bounding box center [523, 480] width 272 height 22
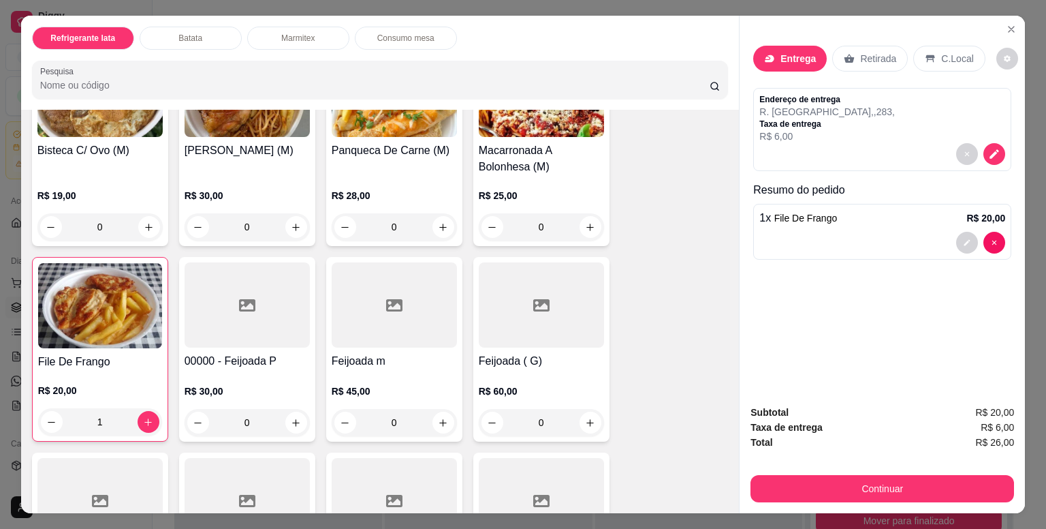
click at [796, 52] on p "Entrega" at bounding box center [798, 59] width 35 height 14
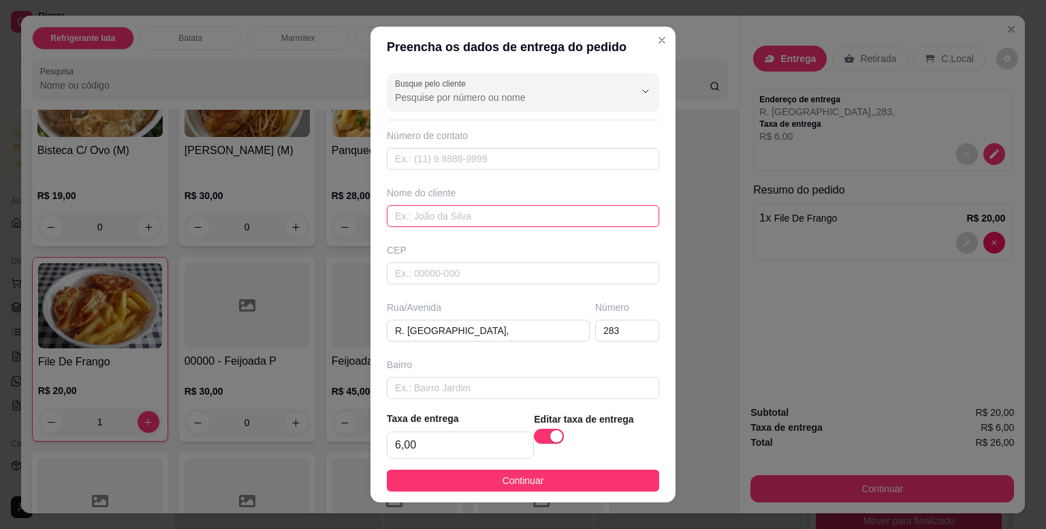
click at [424, 213] on input "text" at bounding box center [523, 216] width 272 height 22
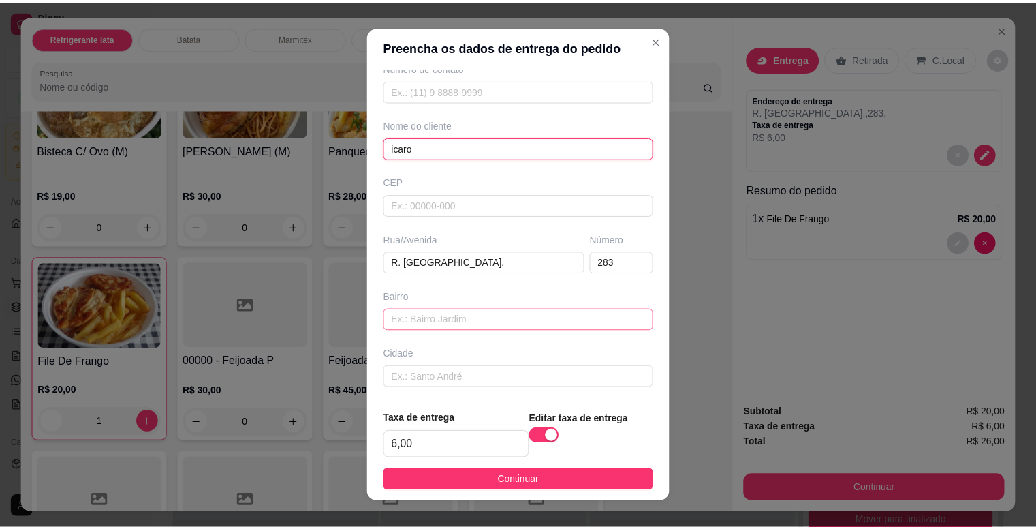
scroll to position [123, 0]
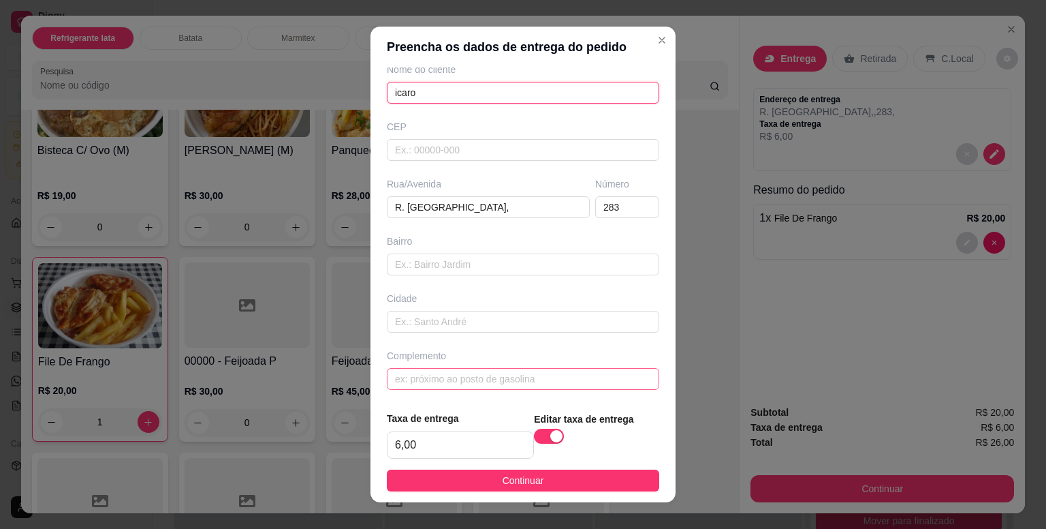
type input "icaro"
click at [414, 372] on input "text" at bounding box center [523, 379] width 272 height 22
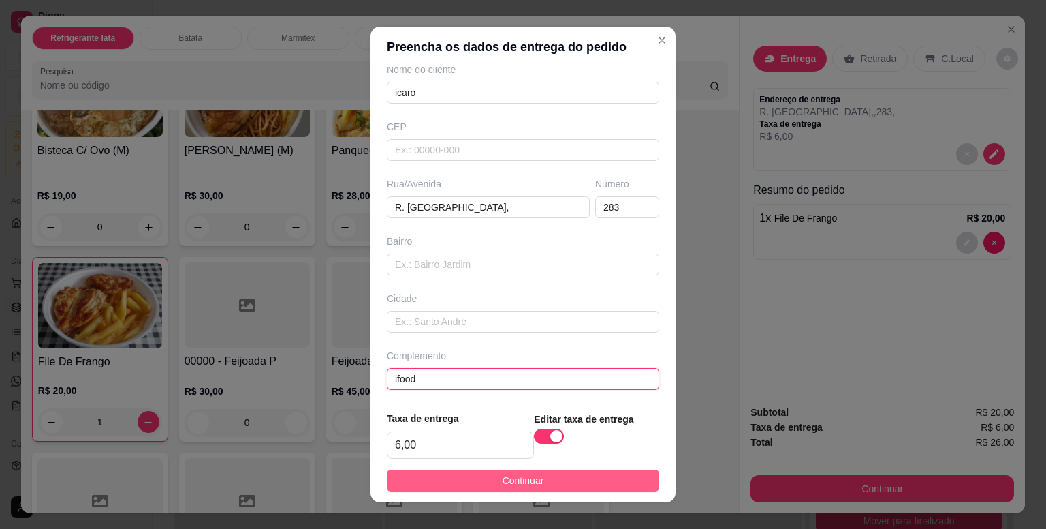
type input "ifood"
click at [503, 480] on span "Continuar" at bounding box center [524, 480] width 42 height 15
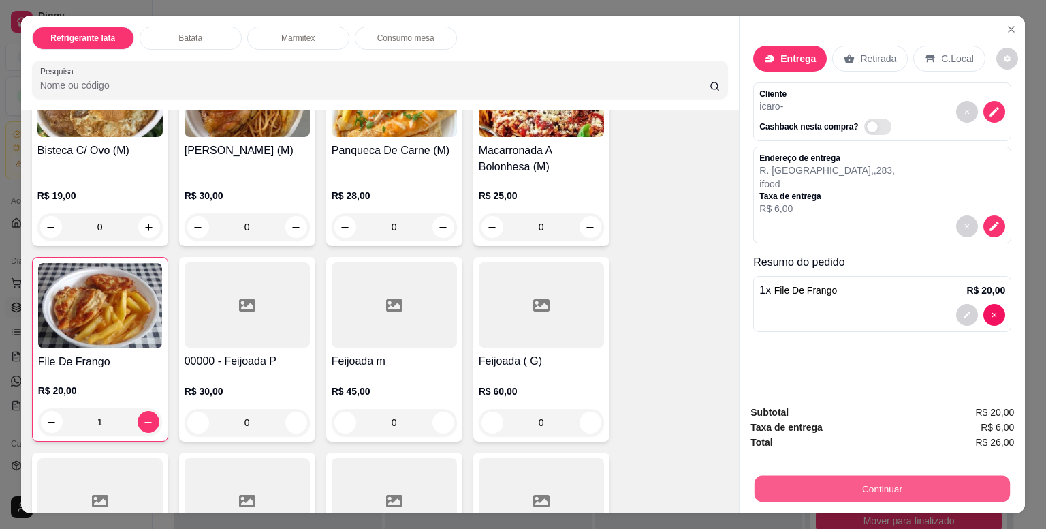
click at [864, 486] on button "Continuar" at bounding box center [882, 488] width 255 height 27
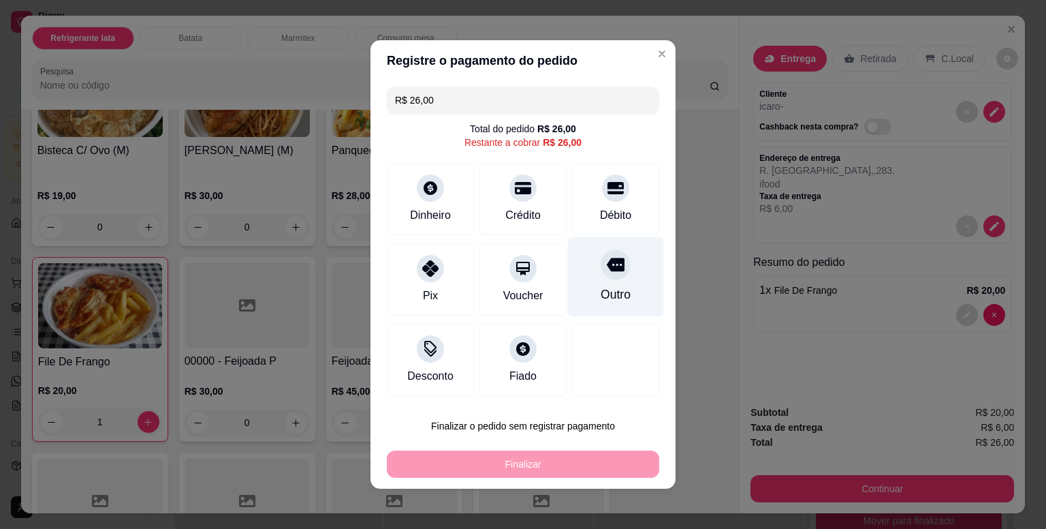
click at [604, 255] on div at bounding box center [616, 264] width 30 height 30
type input "R$ 0,00"
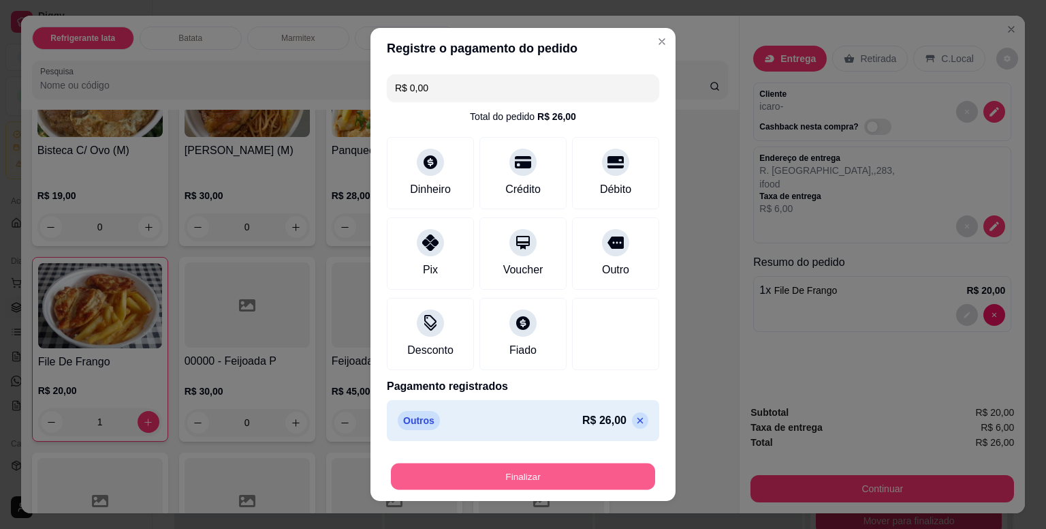
click at [584, 483] on button "Finalizar" at bounding box center [523, 476] width 264 height 27
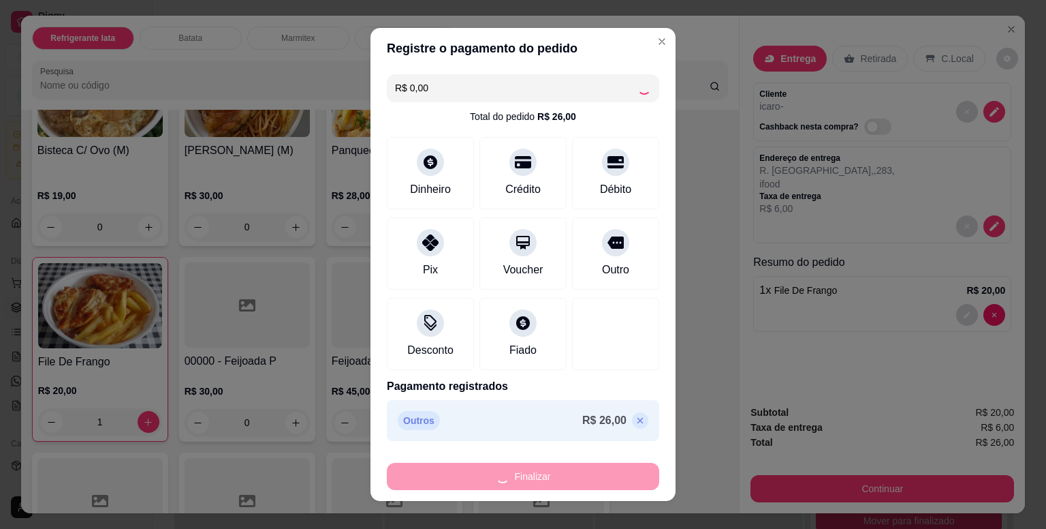
type input "0"
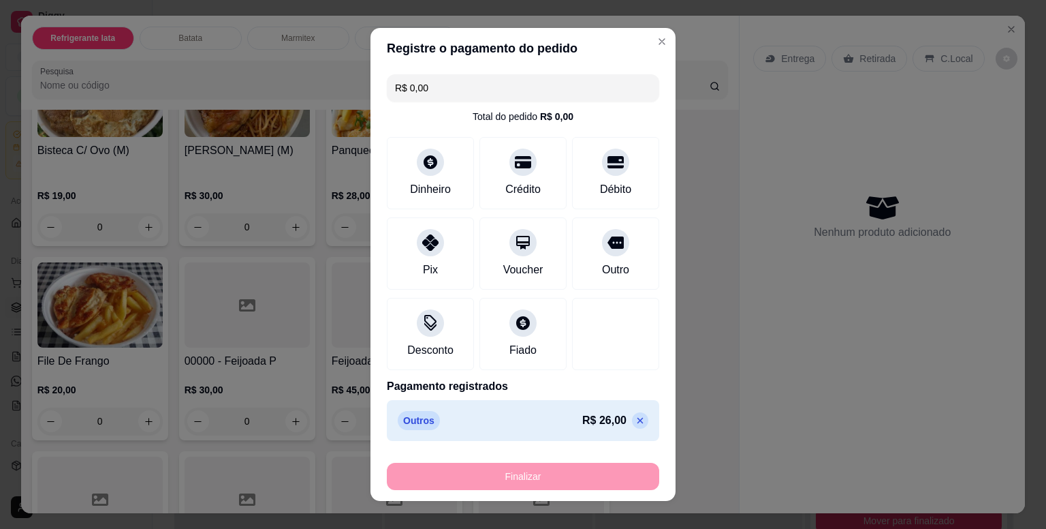
type input "-R$ 26,00"
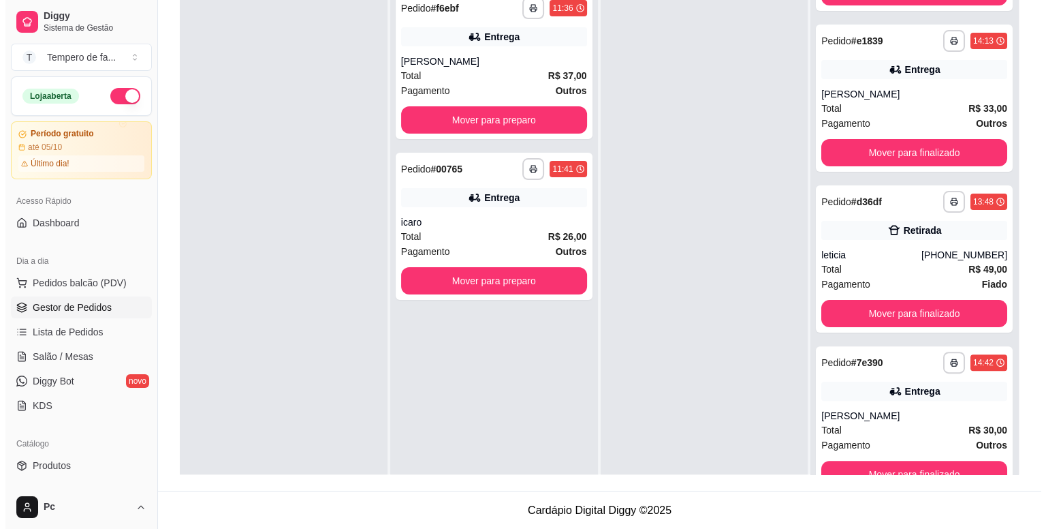
scroll to position [71, 0]
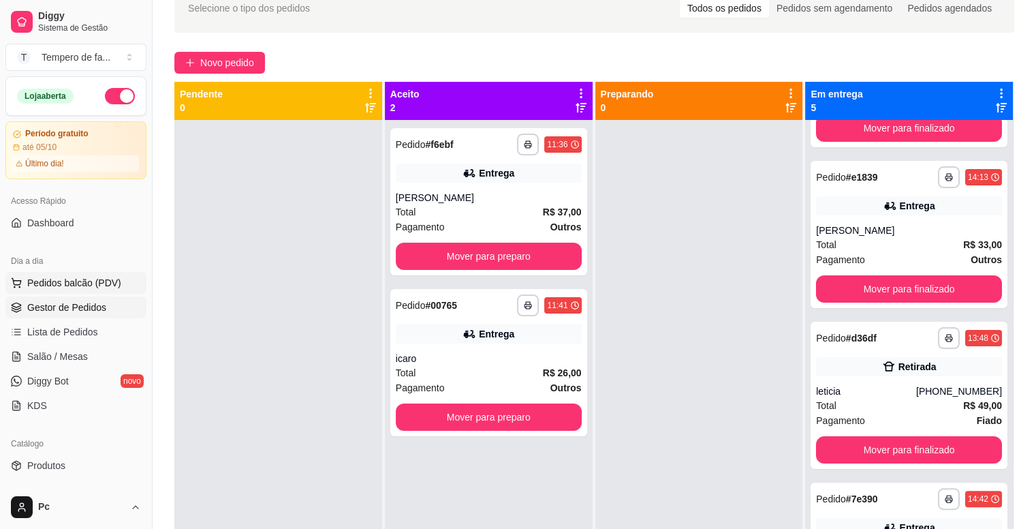
click at [69, 287] on span "Pedidos balcão (PDV)" at bounding box center [74, 283] width 94 height 14
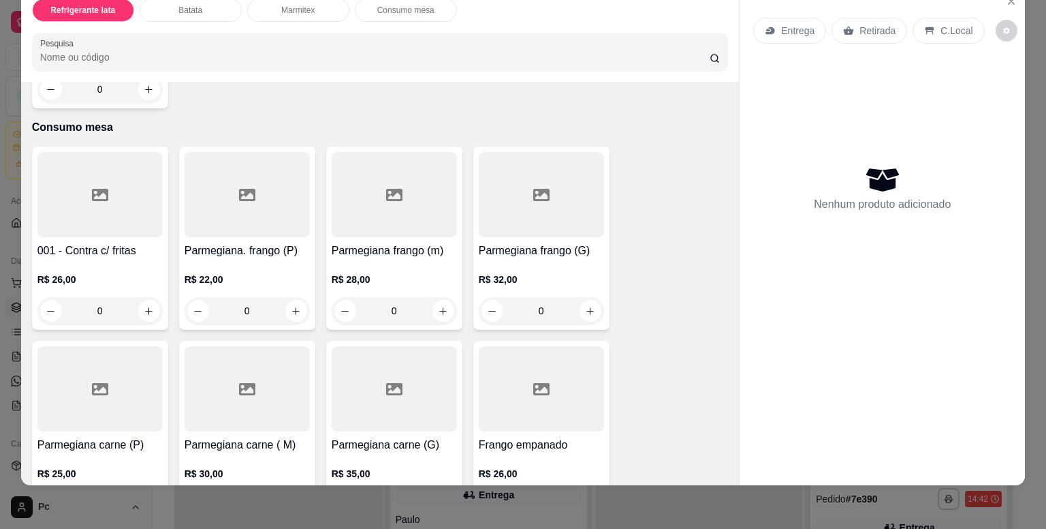
scroll to position [2566, 0]
